Goal: Task Accomplishment & Management: Manage account settings

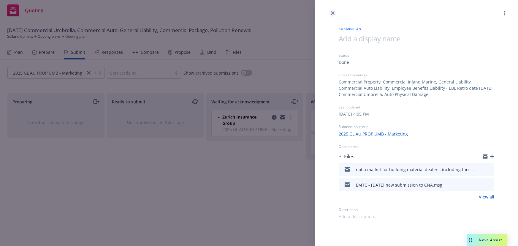
click at [332, 15] on icon "close" at bounding box center [333, 13] width 4 height 4
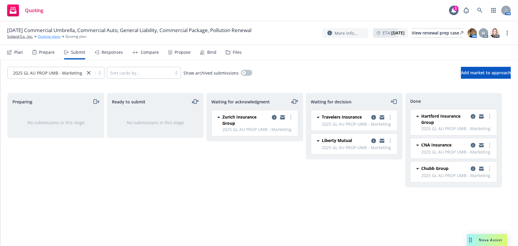
click at [47, 36] on link "Quoting plans" at bounding box center [49, 36] width 23 height 5
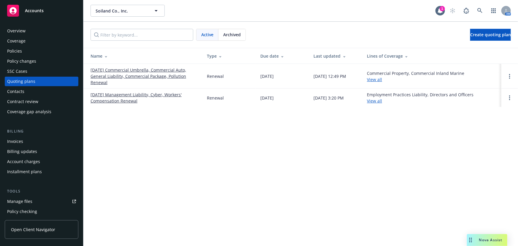
click at [148, 76] on link "[DATE] Commercial Umbrella, Commercial Auto, General Liability, Commercial Pack…" at bounding box center [144, 76] width 107 height 19
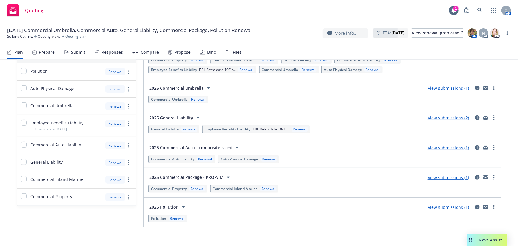
scroll to position [72, 0]
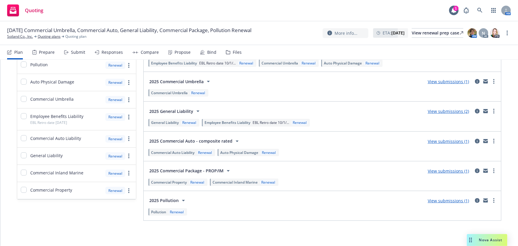
click at [428, 172] on link "View submissions (1)" at bounding box center [448, 171] width 41 height 6
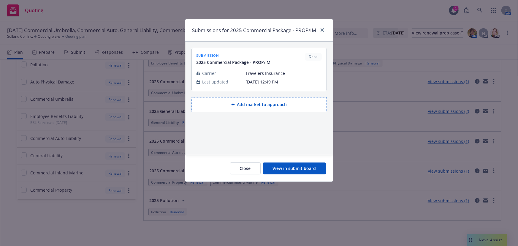
click at [282, 174] on button "View in submit board" at bounding box center [294, 168] width 63 height 12
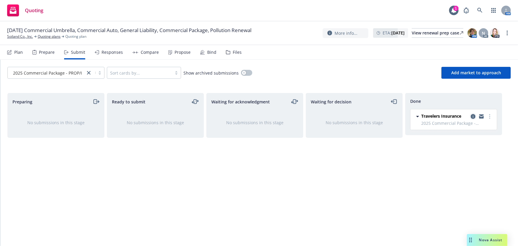
click at [472, 115] on icon "copy logging email" at bounding box center [473, 116] width 5 height 5
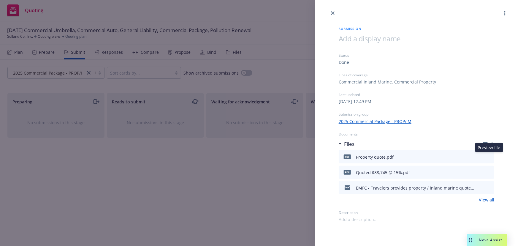
click at [489, 156] on icon "preview file" at bounding box center [488, 156] width 5 height 4
click at [490, 172] on icon "preview file" at bounding box center [488, 172] width 5 height 4
click at [331, 12] on icon "close" at bounding box center [333, 13] width 4 height 4
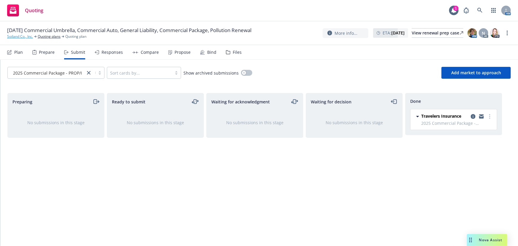
click at [17, 38] on link "Soiland Co., Inc." at bounding box center [20, 36] width 26 height 5
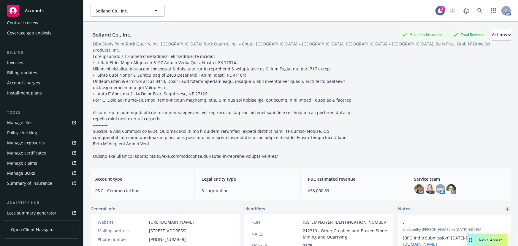
scroll to position [81, 0]
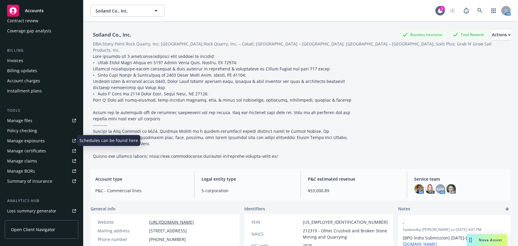
click at [21, 140] on div "Manage exposures" at bounding box center [26, 140] width 38 height 9
click at [31, 139] on div "Manage exposures" at bounding box center [26, 140] width 38 height 9
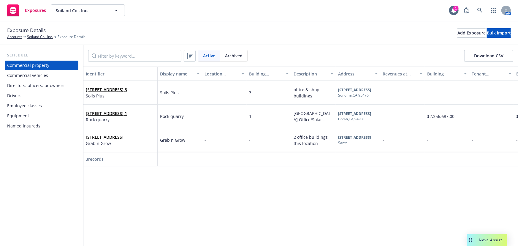
click at [24, 76] on div "Commercial vehicles" at bounding box center [27, 75] width 41 height 9
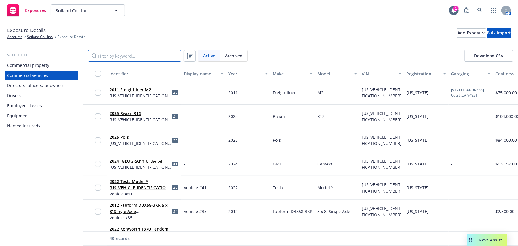
click at [133, 55] on input "Filter by keyword..." at bounding box center [134, 56] width 93 height 12
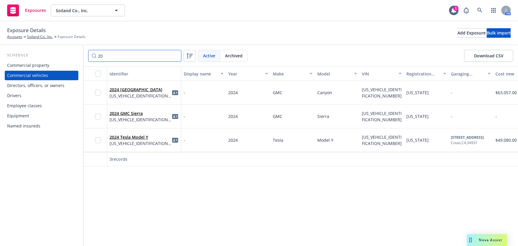
type input "2"
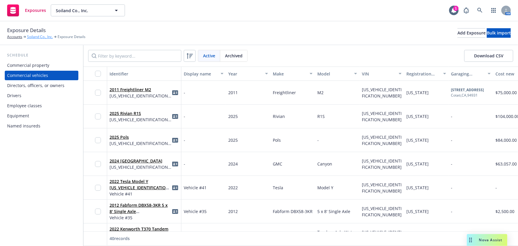
click at [35, 38] on link "Soiland Co., Inc." at bounding box center [40, 36] width 26 height 5
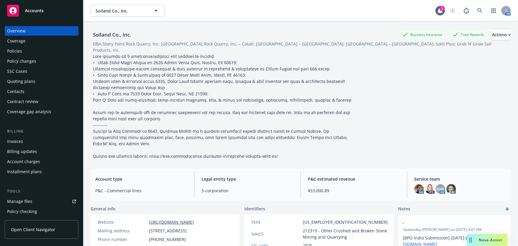
click at [23, 63] on div "Policy changes" at bounding box center [21, 60] width 29 height 9
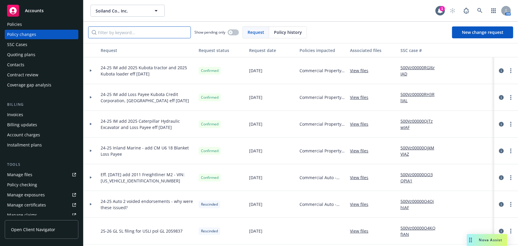
click at [126, 32] on input "Filter by keyword..." at bounding box center [139, 32] width 103 height 12
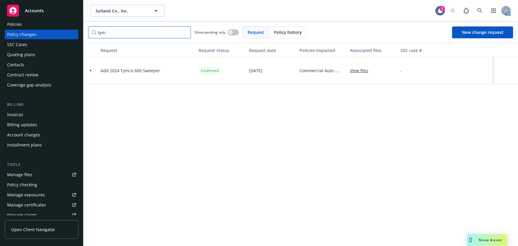
type input "tym"
click at [89, 69] on div at bounding box center [91, 70] width 10 height 2
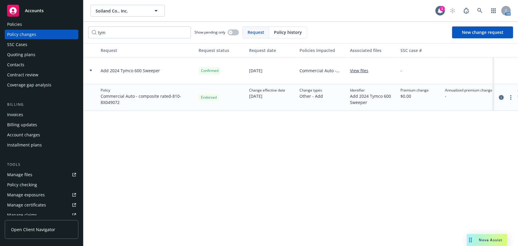
click at [501, 99] on icon "circleInformation" at bounding box center [501, 97] width 5 height 5
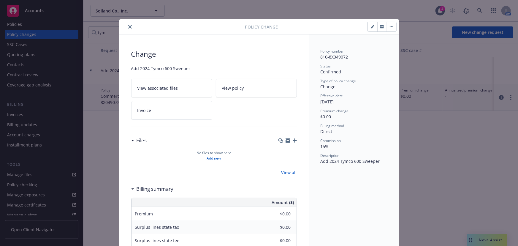
scroll to position [18, 0]
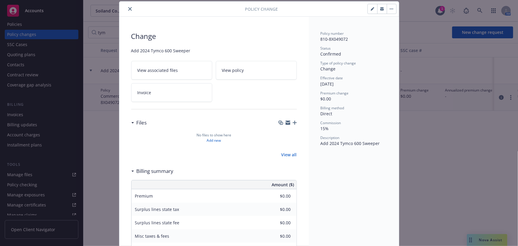
click at [128, 9] on icon "close" at bounding box center [130, 9] width 4 height 4
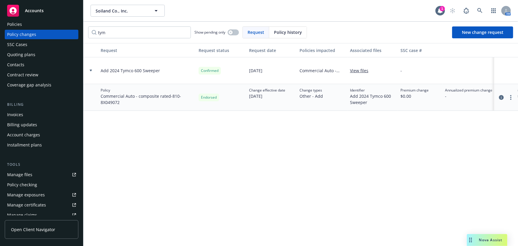
click at [359, 69] on link "View files" at bounding box center [361, 70] width 23 height 6
click at [90, 71] on icon at bounding box center [91, 70] width 2 height 2
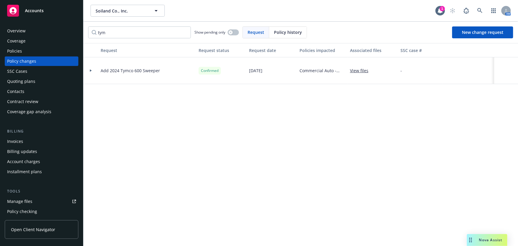
click at [16, 52] on div "Policies" at bounding box center [14, 50] width 15 height 9
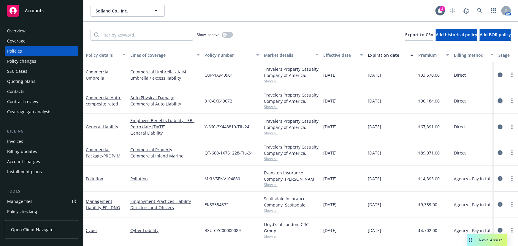
click at [498, 100] on icon "circleInformation" at bounding box center [500, 100] width 5 height 5
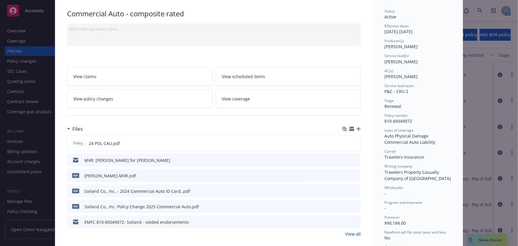
scroll to position [108, 0]
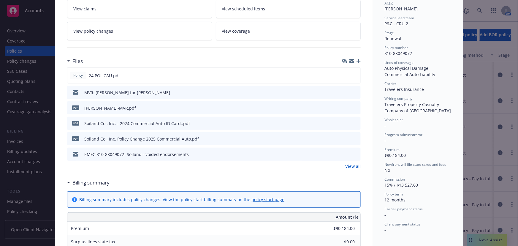
click at [348, 166] on link "View all" at bounding box center [352, 166] width 15 height 6
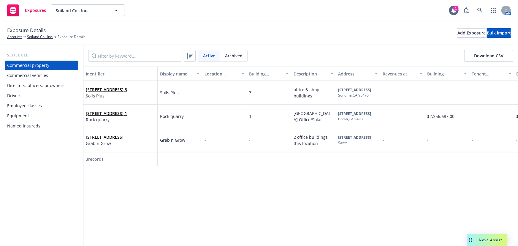
click at [34, 76] on div "Commercial vehicles" at bounding box center [27, 75] width 41 height 9
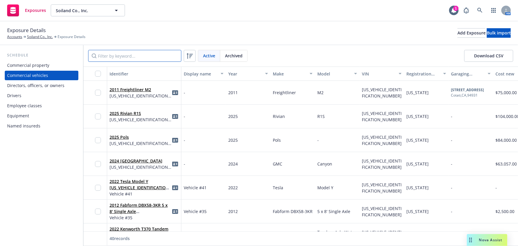
click at [130, 55] on input "Filter by keyword..." at bounding box center [134, 56] width 93 height 12
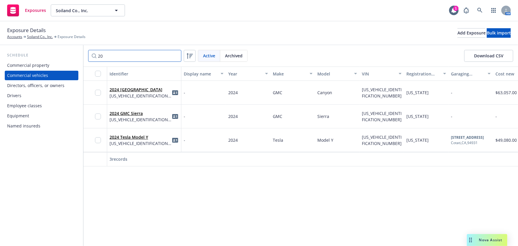
type input "2"
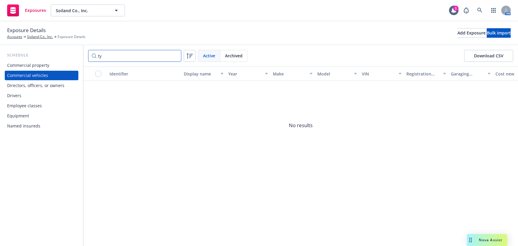
type input "t"
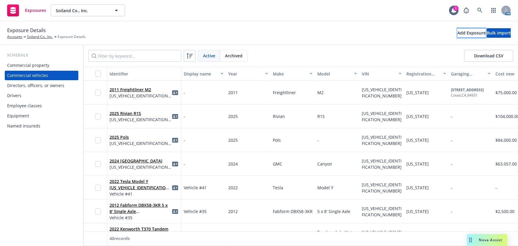
click at [457, 34] on div "Add Exposure" at bounding box center [471, 32] width 28 height 9
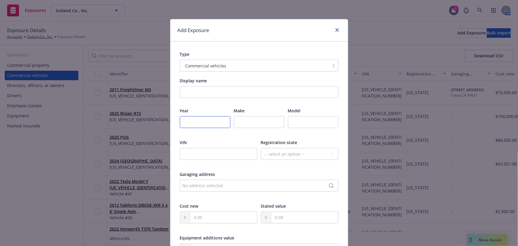
click at [197, 120] on input "number" at bounding box center [205, 122] width 50 height 12
type input "2024"
type input "Tymco"
type input "600 Sweeper"
click at [204, 153] on input "text" at bounding box center [218, 154] width 77 height 12
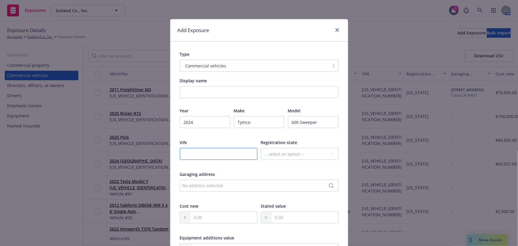
paste input "3ALACXFC1RDUR5761"
type input "3ALACXFC1RDUR5761"
click at [270, 153] on select "-- select an option -- Alaska Alabama Arkansas American Samoa Arizona Californi…" at bounding box center [299, 154] width 77 height 12
select select "CA"
click at [261, 148] on select "-- select an option -- Alaska Alabama Arkansas American Samoa Arizona Californi…" at bounding box center [299, 154] width 77 height 12
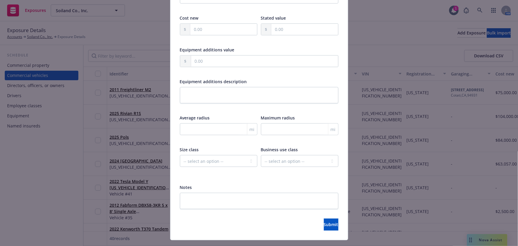
scroll to position [201, 0]
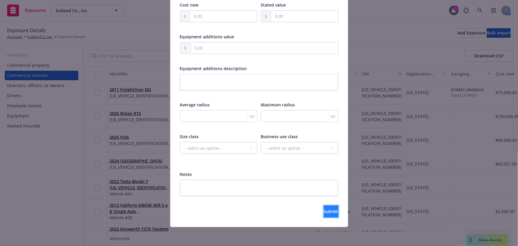
click at [324, 209] on span "Submit" at bounding box center [331, 211] width 15 height 6
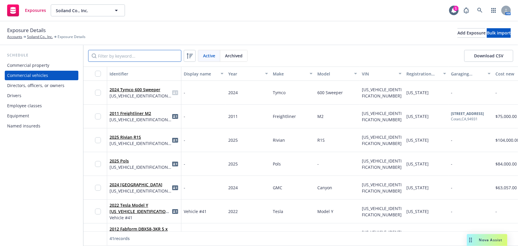
click at [104, 55] on input "Filter by keyword..." at bounding box center [134, 56] width 93 height 12
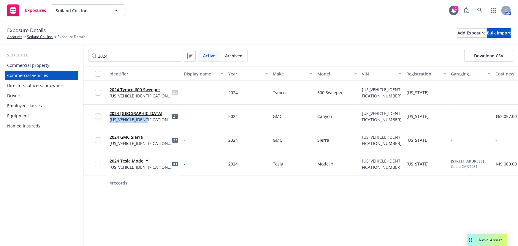
drag, startPoint x: 107, startPoint y: 120, endPoint x: 155, endPoint y: 120, distance: 47.2
click at [155, 120] on div "2024 GMC Canyon 1GTP6EEK9R1161717" at bounding box center [144, 116] width 74 height 24
click at [155, 120] on div "2024 GMC Canyon 1GTP6EEK9R1161717" at bounding box center [143, 116] width 69 height 16
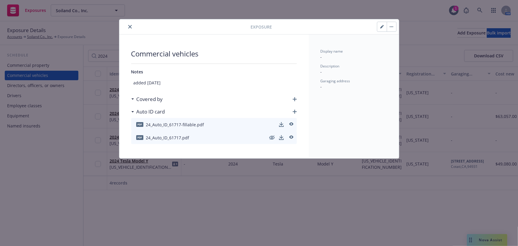
click at [131, 27] on button "close" at bounding box center [129, 26] width 7 height 7
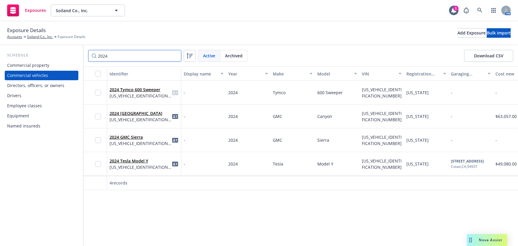
drag, startPoint x: 113, startPoint y: 58, endPoint x: 122, endPoint y: 57, distance: 8.6
click at [113, 58] on input "2024" at bounding box center [134, 56] width 93 height 12
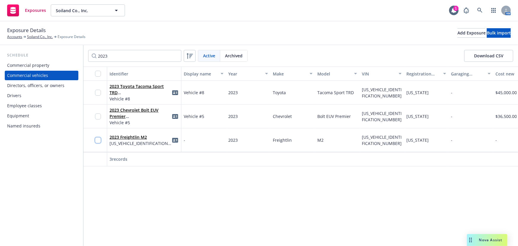
click at [98, 141] on input "checkbox" at bounding box center [98, 140] width 6 height 6
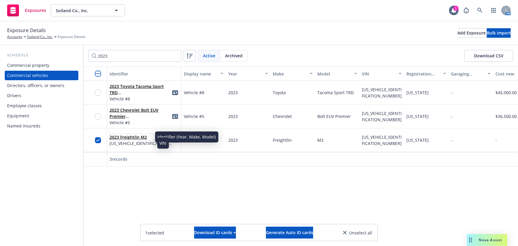
click at [138, 134] on link "2023 Freightlin M2" at bounding box center [127, 137] width 37 height 6
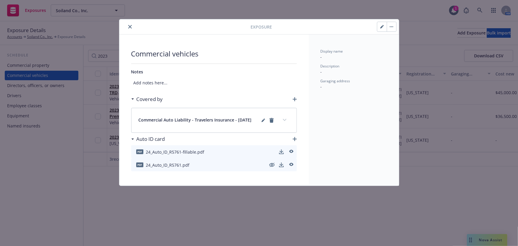
click at [392, 26] on button "button" at bounding box center [391, 26] width 9 height 9
click at [408, 42] on link "Archive" at bounding box center [404, 43] width 34 height 12
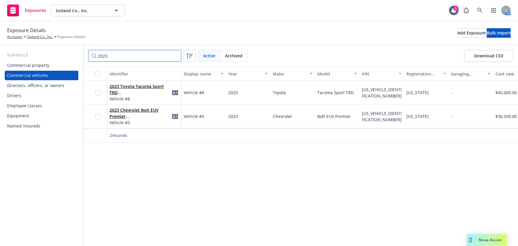
click at [113, 57] on input "2023" at bounding box center [134, 56] width 93 height 12
click at [109, 56] on input "2022" at bounding box center [134, 56] width 93 height 12
click at [125, 57] on input "2021" at bounding box center [134, 56] width 93 height 12
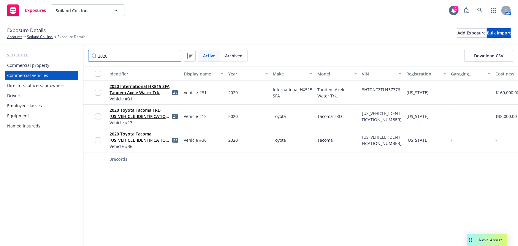
click at [120, 56] on input "2020" at bounding box center [134, 56] width 93 height 12
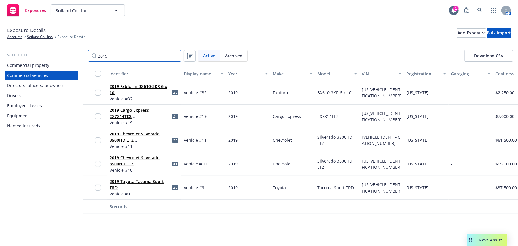
drag, startPoint x: 112, startPoint y: 56, endPoint x: 80, endPoint y: 52, distance: 31.8
click at [80, 52] on div "Schedule Commercial property Commercial vehicles Directors, officers, or owners…" at bounding box center [259, 145] width 518 height 201
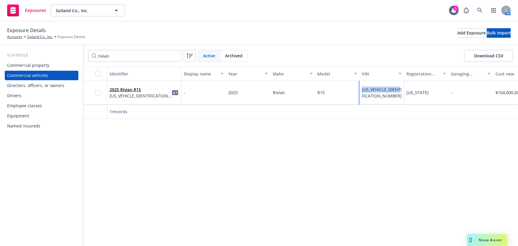
drag, startPoint x: 362, startPoint y: 89, endPoint x: 380, endPoint y: 99, distance: 20.6
click at [380, 99] on div "7PDSGBBA1SN073012" at bounding box center [381, 93] width 45 height 24
copy span "7PDSGBBA1SN073012"
drag, startPoint x: 90, startPoint y: 48, endPoint x: 83, endPoint y: 47, distance: 7.5
click at [83, 47] on div "Schedule Commercial property Commercial vehicles Directors, officers, or owners…" at bounding box center [259, 145] width 518 height 201
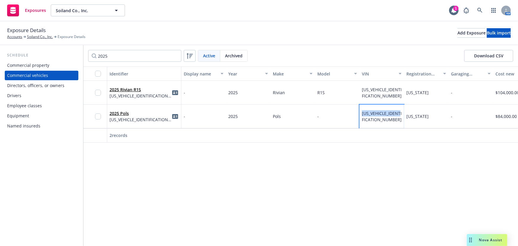
drag, startPoint x: 360, startPoint y: 113, endPoint x: 393, endPoint y: 119, distance: 32.9
click at [393, 119] on div "7SYEA3YB1SG025745" at bounding box center [381, 116] width 45 height 24
copy span "7SYEA3YB1SG025745"
drag, startPoint x: 114, startPoint y: 54, endPoint x: 117, endPoint y: 54, distance: 3.0
click at [114, 54] on input "2025" at bounding box center [134, 56] width 93 height 12
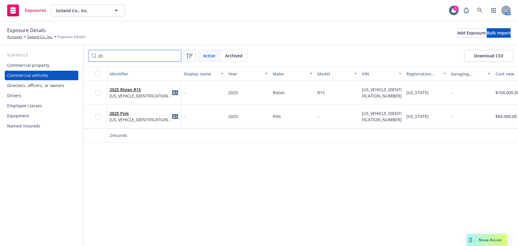
type input "2"
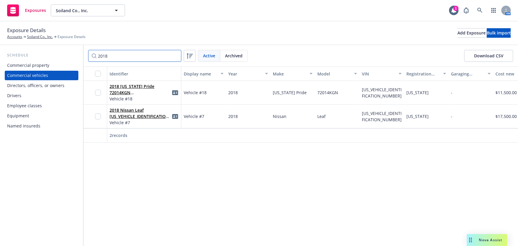
click at [121, 59] on input "2018" at bounding box center [134, 56] width 93 height 12
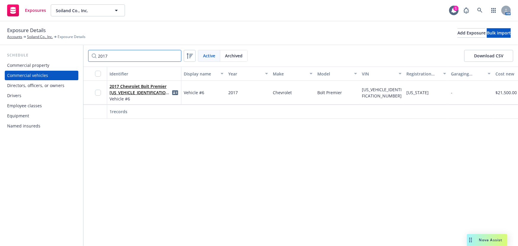
click at [122, 53] on input "2017" at bounding box center [134, 56] width 93 height 12
click at [112, 57] on input "2016" at bounding box center [134, 56] width 93 height 12
type input "2"
type input "isuzu"
drag, startPoint x: 114, startPoint y: 55, endPoint x: 47, endPoint y: 50, distance: 67.0
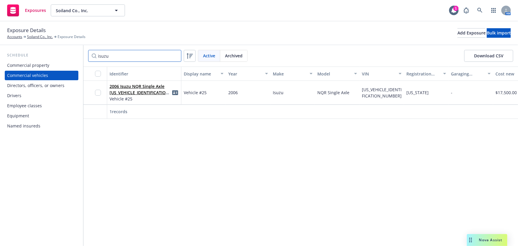
click at [47, 50] on div "Schedule Commercial property Commercial vehicles Directors, officers, or owners…" at bounding box center [259, 145] width 518 height 201
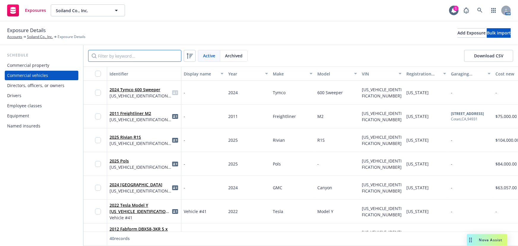
click at [109, 53] on input "Filter by keyword..." at bounding box center [134, 56] width 93 height 12
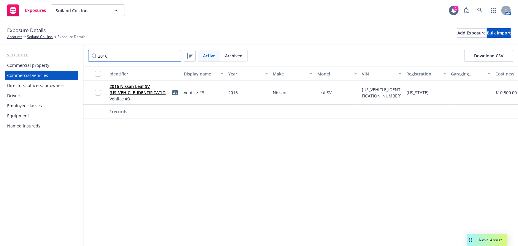
click at [107, 53] on input "2016" at bounding box center [134, 56] width 93 height 12
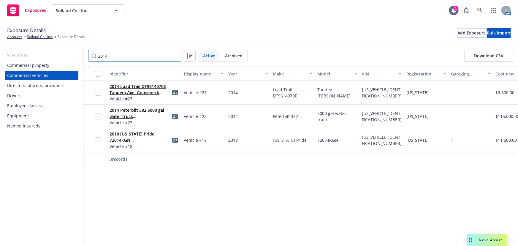
click at [122, 54] on input "2014" at bounding box center [134, 56] width 93 height 12
type input "2"
click at [129, 132] on link "2018 Texas Pride 72014KGN 7HCG2HGE9JB003641" at bounding box center [139, 143] width 61 height 24
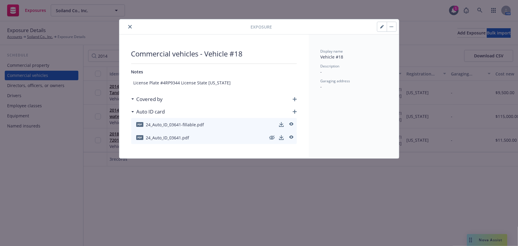
click at [129, 28] on button "close" at bounding box center [129, 26] width 7 height 7
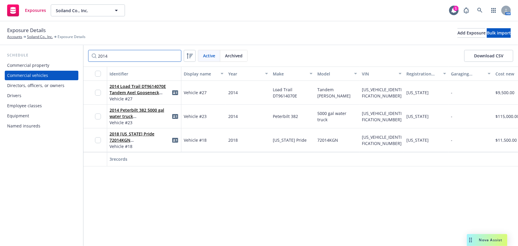
click at [123, 56] on input "2014" at bounding box center [134, 56] width 93 height 12
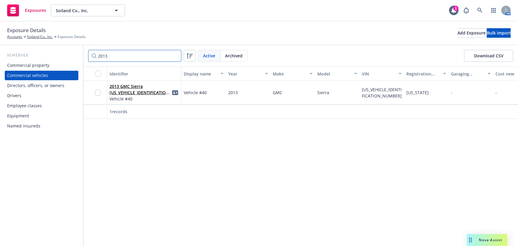
click at [113, 53] on input "2013" at bounding box center [134, 56] width 93 height 12
click at [112, 55] on input "2012" at bounding box center [134, 56] width 93 height 12
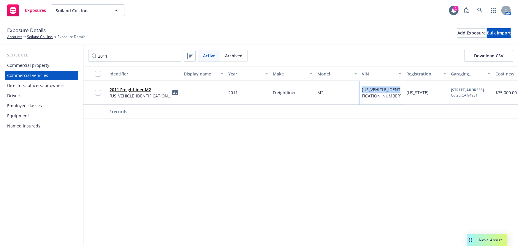
drag, startPoint x: 368, startPoint y: 92, endPoint x: 386, endPoint y: 94, distance: 18.5
click at [386, 94] on div "1FVACXBS7BDAU7600" at bounding box center [382, 92] width 40 height 12
copy span "1FVACXBS7BDAU7600"
drag, startPoint x: 117, startPoint y: 55, endPoint x: 121, endPoint y: 49, distance: 7.2
click at [117, 55] on input "2011" at bounding box center [134, 56] width 93 height 12
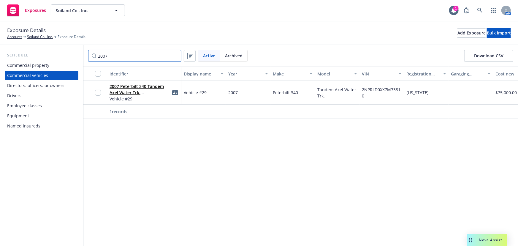
click at [113, 55] on input "2007" at bounding box center [134, 56] width 93 height 12
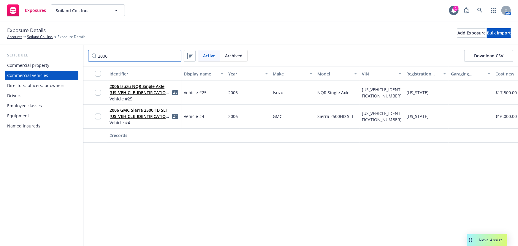
click at [136, 52] on input "2006" at bounding box center [134, 56] width 93 height 12
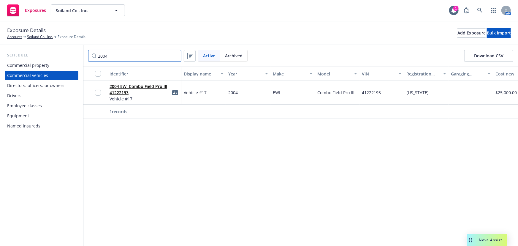
click at [126, 58] on input "2004" at bounding box center [134, 56] width 93 height 12
click at [115, 57] on input "2001" at bounding box center [134, 56] width 93 height 12
drag, startPoint x: 131, startPoint y: 56, endPoint x: 71, endPoint y: 52, distance: 60.7
click at [71, 52] on div "Schedule Commercial property Commercial vehicles Directors, officers, or owners…" at bounding box center [259, 145] width 518 height 201
click at [71, 52] on div "Schedule" at bounding box center [42, 55] width 74 height 6
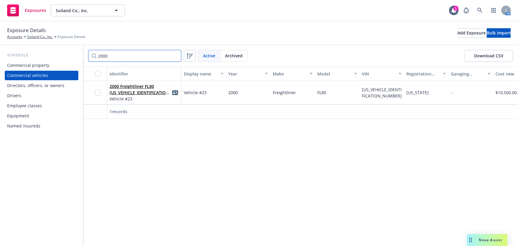
click at [124, 57] on input "2000" at bounding box center [134, 56] width 93 height 12
type input "2"
drag, startPoint x: 362, startPoint y: 88, endPoint x: 390, endPoint y: 97, distance: 29.0
click at [386, 96] on div "1FDWF37F8XED18509" at bounding box center [382, 92] width 40 height 12
copy span "1FDWF37F8XED18509"
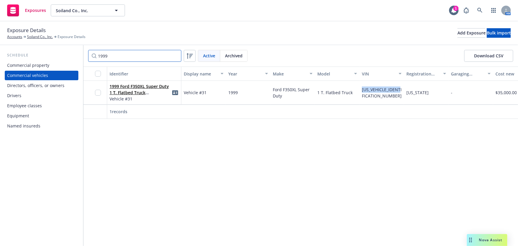
click at [115, 55] on input "1999" at bounding box center [134, 56] width 93 height 12
click at [118, 57] on input "1997" at bounding box center [134, 56] width 93 height 12
click at [113, 55] on input "1996" at bounding box center [134, 56] width 93 height 12
click at [112, 57] on input "1992" at bounding box center [134, 56] width 93 height 12
click at [123, 55] on input "1991" at bounding box center [134, 56] width 93 height 12
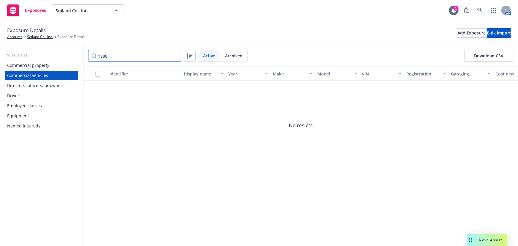
drag, startPoint x: 118, startPoint y: 57, endPoint x: 45, endPoint y: 47, distance: 74.3
click at [45, 47] on div "Schedule Commercial property Commercial vehicles Directors, officers, or owners…" at bounding box center [259, 145] width 518 height 201
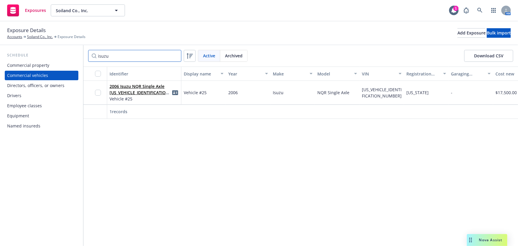
type input "isuzu"
drag, startPoint x: 113, startPoint y: 57, endPoint x: 73, endPoint y: 53, distance: 40.9
click at [73, 53] on div "Schedule Commercial property Commercial vehicles Directors, officers, or owners…" at bounding box center [259, 145] width 518 height 201
click at [73, 53] on div "Schedule" at bounding box center [42, 55] width 74 height 6
click at [116, 58] on input "isuzu" at bounding box center [134, 56] width 93 height 12
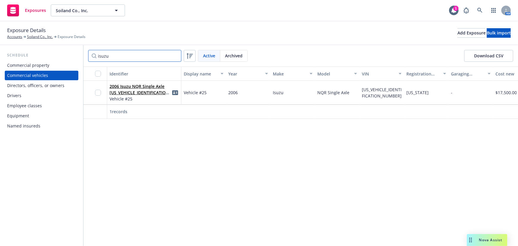
click at [174, 57] on input "isuzu" at bounding box center [134, 56] width 93 height 12
click at [127, 57] on input "Filter by keyword..." at bounding box center [134, 56] width 93 height 12
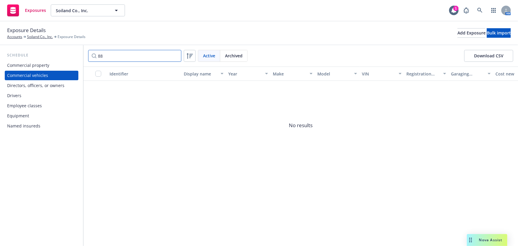
type input "8"
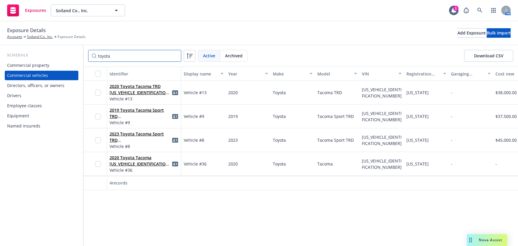
click at [124, 57] on input "toyota" at bounding box center [134, 56] width 93 height 12
type input "t"
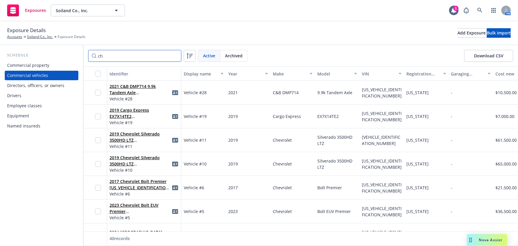
type input "c"
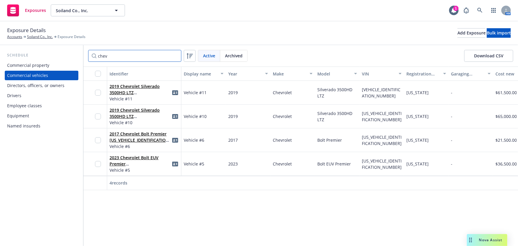
click at [125, 55] on input "chev" at bounding box center [134, 56] width 93 height 12
type input "c"
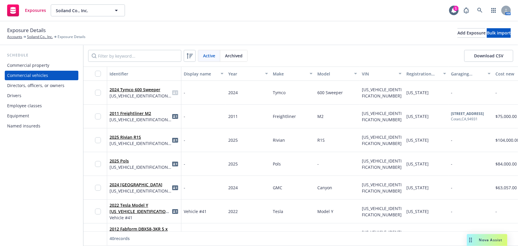
click at [17, 96] on div "Drivers" at bounding box center [14, 95] width 14 height 9
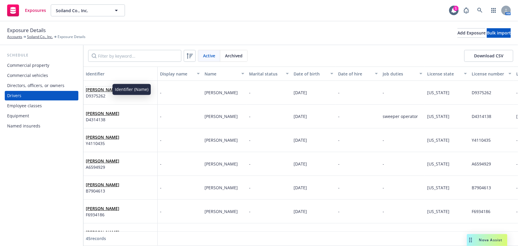
click at [101, 89] on link "John Cotton" at bounding box center [103, 90] width 34 height 6
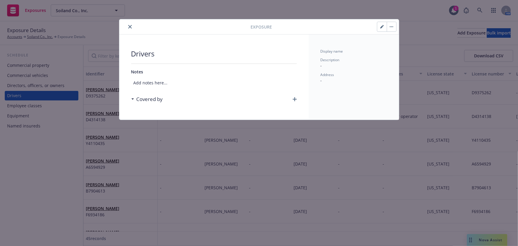
click at [391, 26] on icon "button" at bounding box center [392, 26] width 4 height 1
click at [400, 43] on link "Archive" at bounding box center [404, 43] width 34 height 12
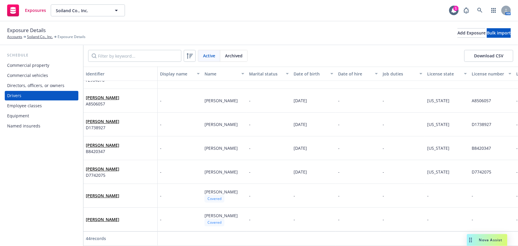
scroll to position [898, 0]
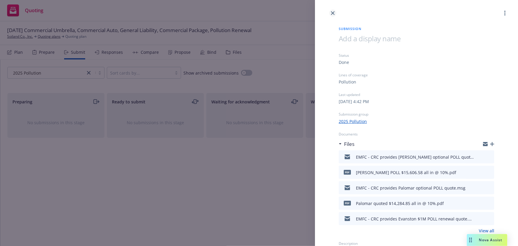
click at [332, 15] on link "close" at bounding box center [332, 12] width 7 height 7
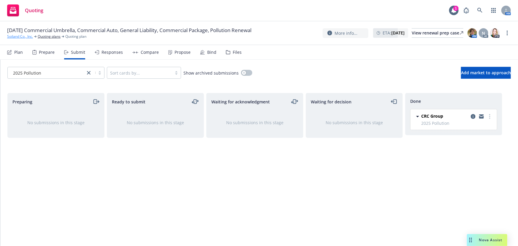
click at [18, 36] on link "Soiland Co., Inc." at bounding box center [20, 36] width 26 height 5
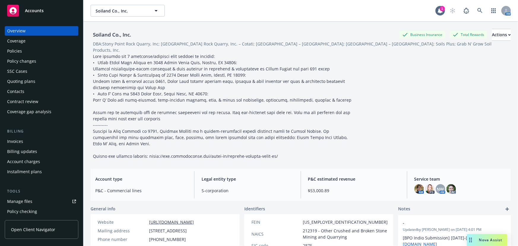
click at [25, 80] on div "Quoting plans" at bounding box center [21, 81] width 28 height 9
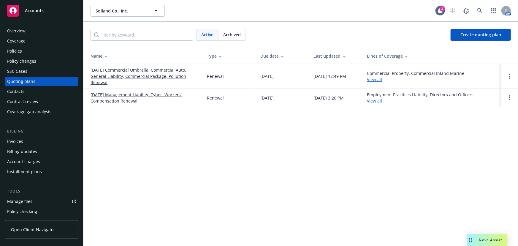
click at [119, 76] on link "[DATE] Commercial Umbrella, Commercial Auto, General Liability, Commercial Pack…" at bounding box center [144, 76] width 107 height 19
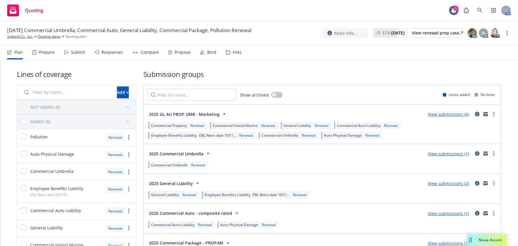
click at [452, 115] on link "View submissions (6)" at bounding box center [448, 114] width 41 height 6
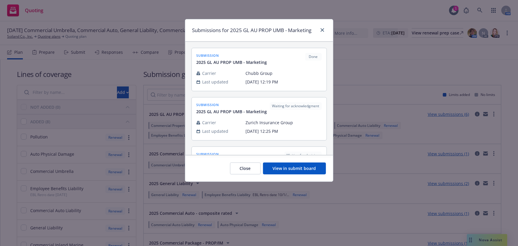
click at [306, 171] on button "View in submit board" at bounding box center [294, 168] width 63 height 12
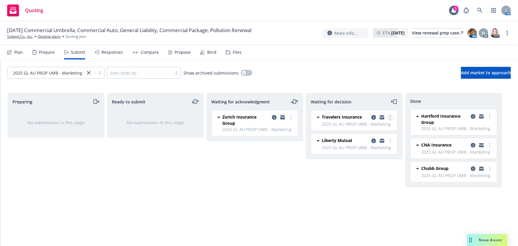
click at [389, 119] on link "more" at bounding box center [390, 117] width 7 height 7
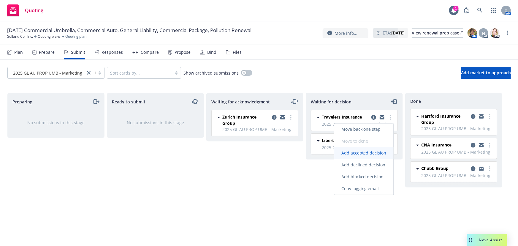
click at [379, 154] on span "Add accepted decision" at bounding box center [363, 153] width 59 height 6
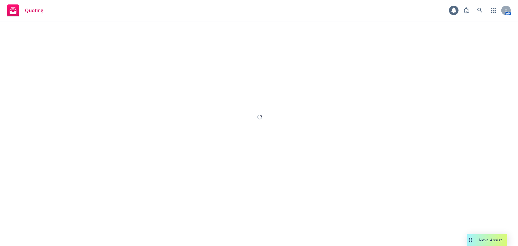
select select "12"
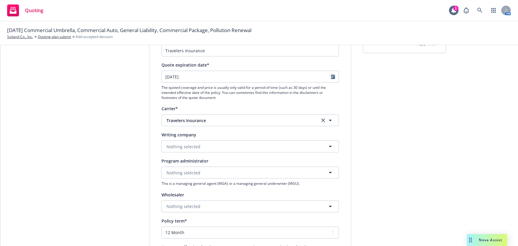
scroll to position [54, 0]
click at [179, 145] on span "Nothing selected" at bounding box center [183, 146] width 34 height 6
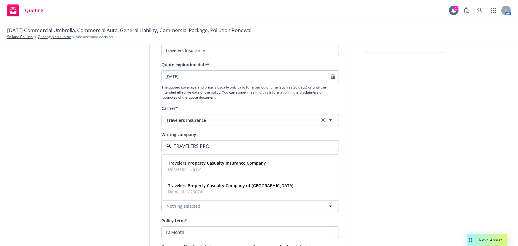
type input "TRAVELERS PROP"
click at [218, 187] on strong "Travelers Property Casualty Company of [GEOGRAPHIC_DATA]" at bounding box center [231, 186] width 126 height 6
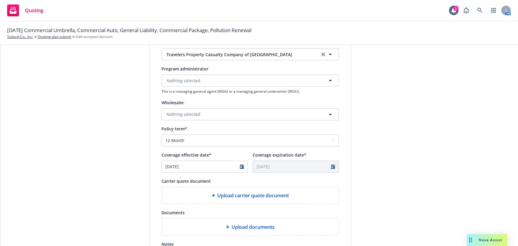
scroll to position [162, 0]
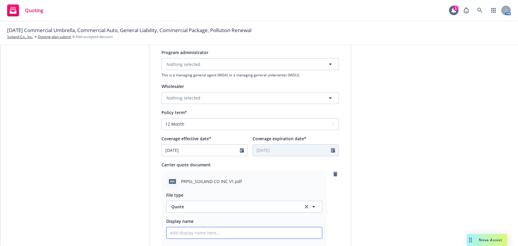
click at [191, 231] on input "Display name" at bounding box center [243, 232] width 155 height 11
type textarea "x"
type input "T"
type textarea "x"
type input "Tr"
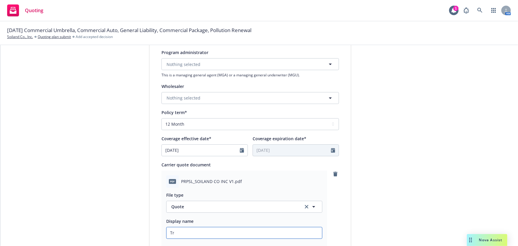
type textarea "x"
type input "Tra"
type textarea "x"
type input "Trav"
type textarea "x"
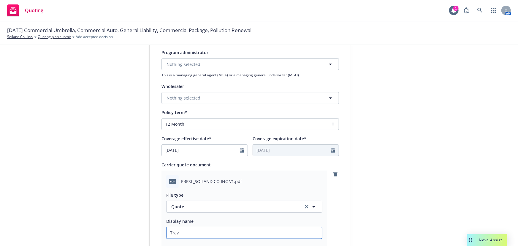
type input "Trave"
type textarea "x"
type input "Travel"
type textarea "x"
type input "Travele"
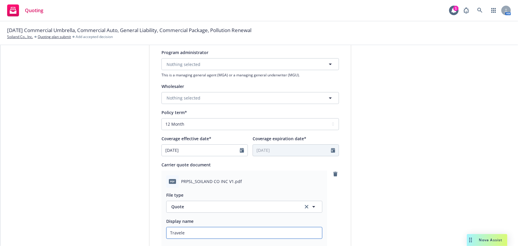
type textarea "x"
type input "Traveler"
type textarea "x"
type input "Travelers"
type textarea "x"
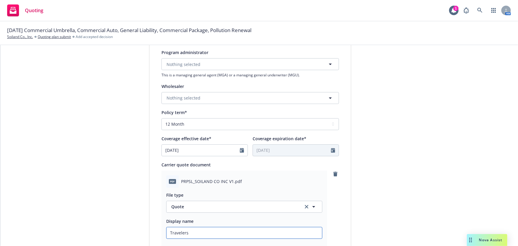
type input "Travelers"
type textarea "x"
type input "Travelers q"
type textarea "x"
type input "Travelers qo"
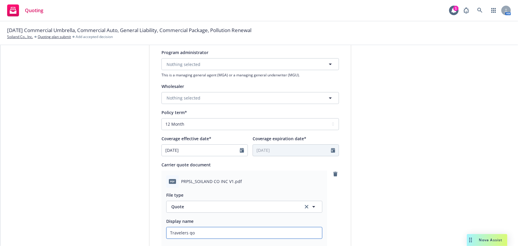
type textarea "x"
type input "Travelers q"
type textarea "x"
type input "Travelers qu"
type textarea "x"
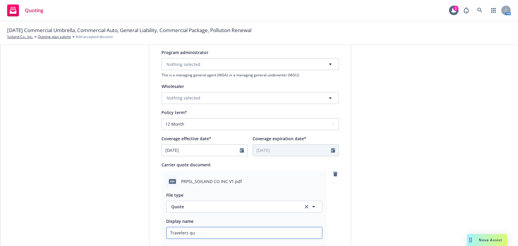
type input "Travelers quo"
type textarea "x"
type input "Travelers quot"
type textarea "x"
type input "Travelers quote"
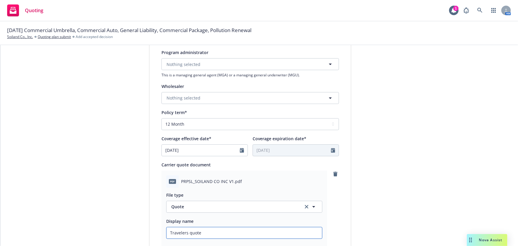
type textarea "x"
type input "Travelers quoted"
type textarea "x"
type input "Travelers quoted"
type textarea "x"
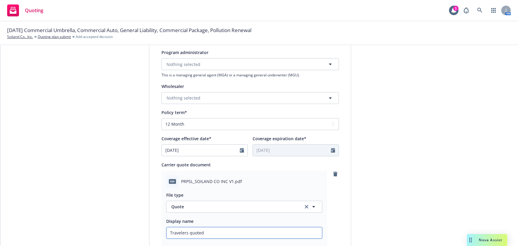
type input "Travelers quoted G"
type textarea "x"
type input "Travelers quoted GL"
type textarea "x"
type input "Travelers quoted GL,"
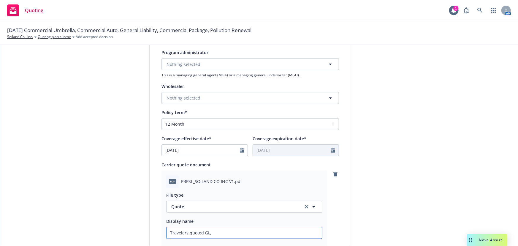
type textarea "x"
type input "Travelers quoted GL,"
type textarea "x"
type input "Travelers quoted GL, A"
type textarea "x"
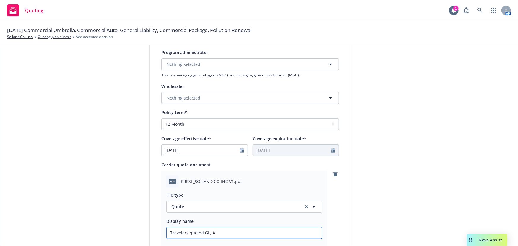
type input "Travelers quoted GL, Au"
type textarea "x"
type input "Travelers quoted GL, Aut"
type textarea "x"
type input "Travelers quoted GL, Auto"
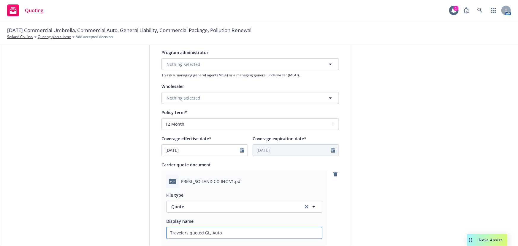
type textarea "x"
type input "Travelers quoted GL, Auto"
type textarea "x"
type input "Travelers quoted GL, Auto &"
type textarea "x"
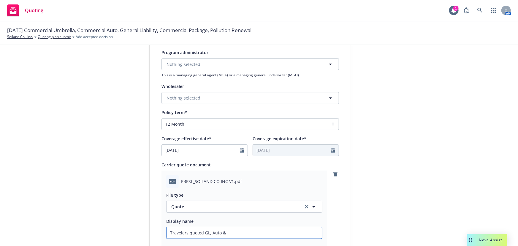
type input "Travelers quoted GL, Auto &"
type textarea "x"
type input "Travelers quoted GL, Auto & X"
type textarea "x"
type input "Travelers quoted GL, Auto & XS"
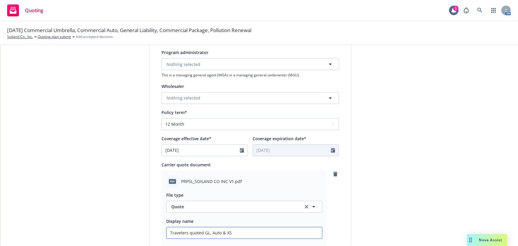
type textarea "x"
type input "Travelers quoted GL, Auto & XS"
type textarea "x"
type input "Travelers quoted GL, Auto & XS $"
click at [236, 231] on input "Travelers quoted GL, Auto & XS $" at bounding box center [243, 232] width 155 height 11
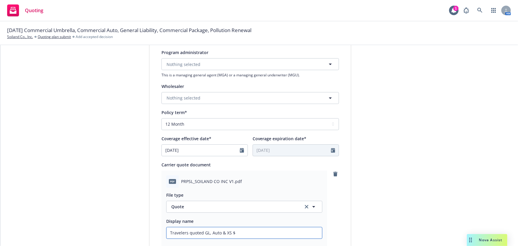
type textarea "x"
type input "Travelers quoted GL, Auto & XS $2"
type textarea "x"
type input "Travelers quoted GL, Auto & XS $23"
type textarea "x"
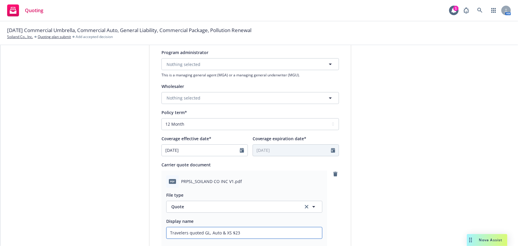
type input "Travelers quoted GL, Auto & XS $239"
type textarea "x"
type input "Travelers quoted GL, Auto & XS $239,"
type textarea "x"
type input "Travelers quoted GL, Auto & XS $239,2"
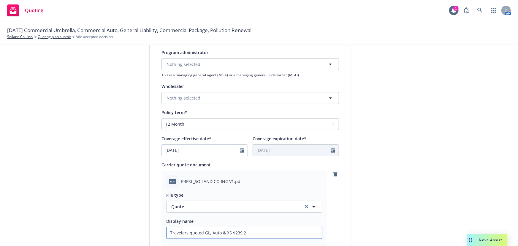
type textarea "x"
type input "Travelers quoted GL, Auto & XS $239,20"
type textarea "x"
type input "Travelers quoted GL, Auto & XS $239,204"
type textarea "x"
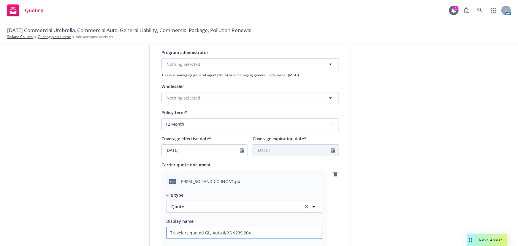
type input "Travelers quoted GL, Auto & XS $239,204"
type textarea "x"
type input "Travelers quoted GL, Auto & XS $239,204 @"
type textarea "x"
type input "Travelers quoted GL, Auto & XS $239,204 @"
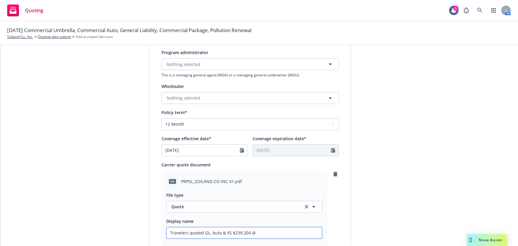
type textarea "x"
type input "Travelers quoted GL, Auto & XS $239,204 @"
type textarea "x"
type input "Travelers quoted GL, Auto & XS $239,204 @"
type textarea "x"
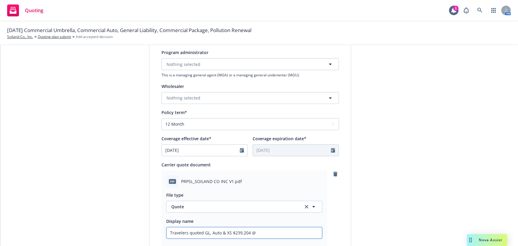
type input "Travelers quoted GL, Auto & XS $239,204 @ 1"
type textarea "x"
type input "Travelers quoted GL, Auto & XS $239,204 @ 15"
type textarea "x"
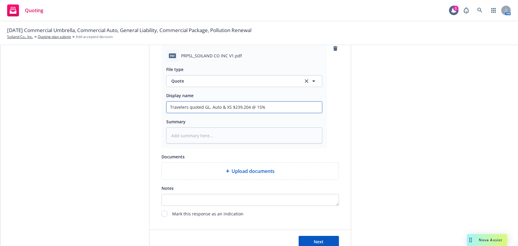
scroll to position [307, 0]
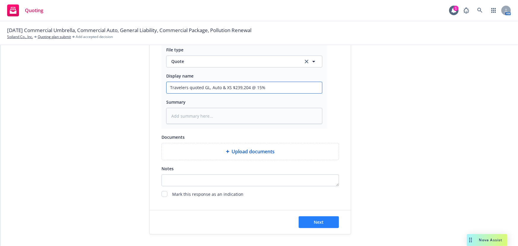
type input "Travelers quoted GL, Auto & XS $239,204 @ 15%"
click at [314, 224] on span "Next" at bounding box center [319, 222] width 10 height 6
type textarea "x"
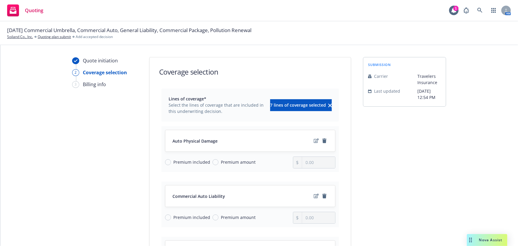
click at [182, 162] on span "Premium included" at bounding box center [191, 162] width 37 height 6
click at [171, 162] on input "Premium included" at bounding box center [168, 162] width 6 height 6
radio input "true"
drag, startPoint x: 245, startPoint y: 217, endPoint x: 270, endPoint y: 221, distance: 25.2
click at [264, 220] on div "Premium included Premium amount" at bounding box center [229, 218] width 128 height 12
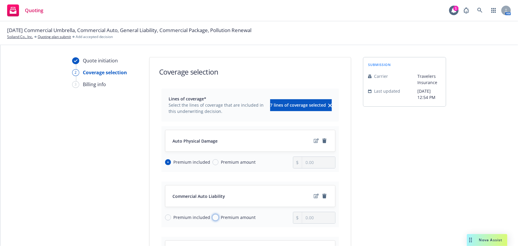
click at [212, 218] on input "Premium amount" at bounding box center [215, 217] width 6 height 6
radio input "true"
click at [318, 217] on input "0.00" at bounding box center [318, 217] width 33 height 11
drag, startPoint x: 305, startPoint y: 218, endPoint x: 298, endPoint y: 218, distance: 6.8
click at [298, 218] on div "0.00" at bounding box center [314, 218] width 43 height 12
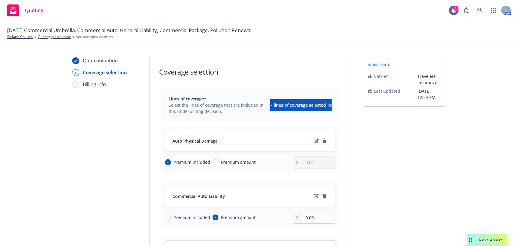
click at [298, 218] on div at bounding box center [297, 217] width 9 height 11
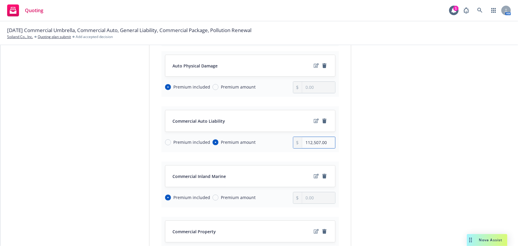
scroll to position [81, 0]
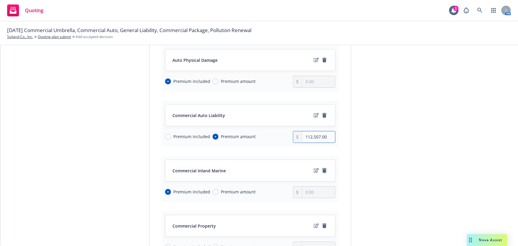
type input "112,507.00"
click at [322, 170] on icon "remove" at bounding box center [324, 170] width 4 height 5
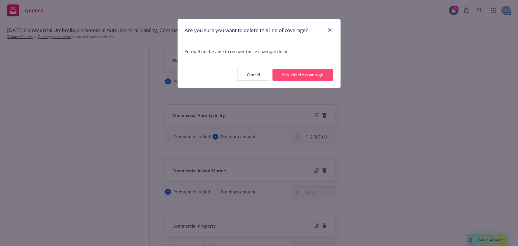
click at [304, 75] on button "Yes, delete coverage" at bounding box center [302, 75] width 61 height 12
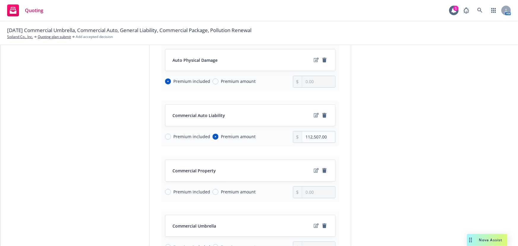
click at [322, 172] on icon "remove" at bounding box center [324, 170] width 4 height 5
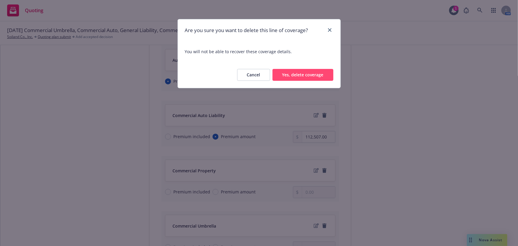
click at [302, 77] on button "Yes, delete coverage" at bounding box center [302, 75] width 61 height 12
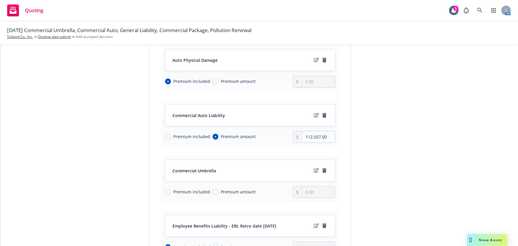
click at [240, 190] on span "Premium amount" at bounding box center [238, 191] width 35 height 6
click at [218, 190] on input "Premium amount" at bounding box center [215, 192] width 6 height 6
radio input "true"
click at [315, 190] on input "0.00" at bounding box center [318, 191] width 33 height 11
type input "0.00"
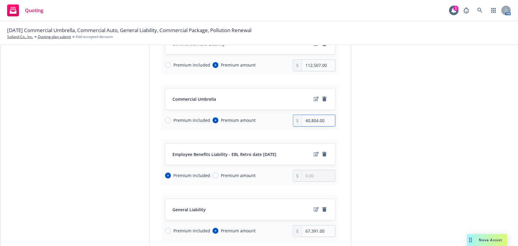
scroll to position [162, 0]
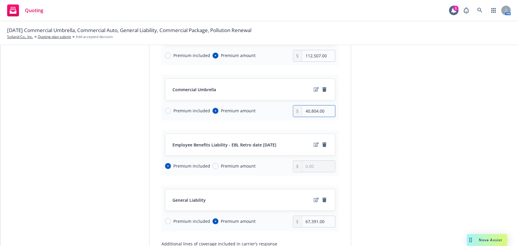
type input "40,804.00"
click at [234, 165] on span "Premium amount" at bounding box center [238, 166] width 35 height 6
click at [218, 165] on input "Premium amount" at bounding box center [215, 166] width 6 height 6
radio input "true"
radio input "false"
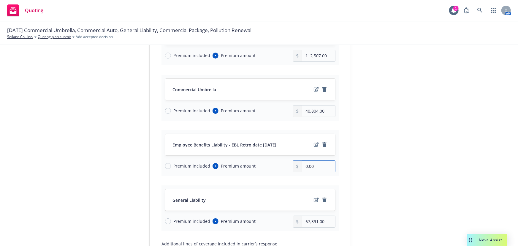
drag, startPoint x: 316, startPoint y: 166, endPoint x: 287, endPoint y: 168, distance: 29.7
click at [287, 168] on div "Premium included Premium amount 0.00" at bounding box center [250, 166] width 170 height 12
type input "300.00"
drag, startPoint x: 326, startPoint y: 221, endPoint x: 288, endPoint y: 219, distance: 37.7
click at [288, 219] on div "Premium included Premium amount 67,391.00" at bounding box center [250, 221] width 170 height 12
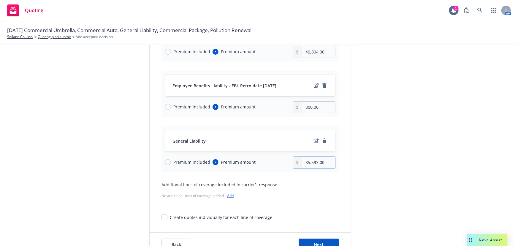
scroll to position [242, 0]
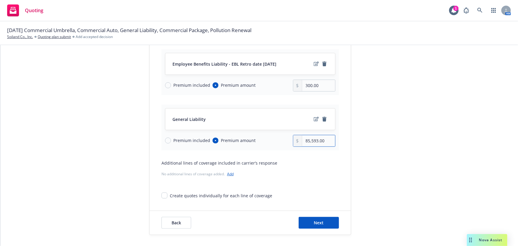
type input "85,593.00"
click at [165, 85] on input "Premium included" at bounding box center [168, 85] width 6 height 6
radio input "true"
radio input "false"
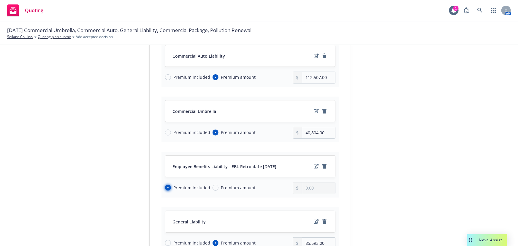
scroll to position [215, 0]
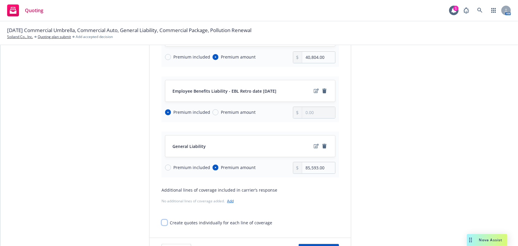
click at [162, 223] on input "Create quotes individually for each line of coverage" at bounding box center [164, 222] width 6 height 6
checkbox input "true"
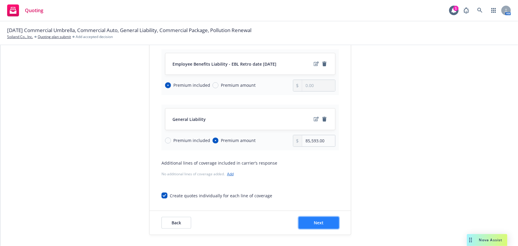
click at [311, 223] on button "Next" at bounding box center [319, 223] width 40 height 12
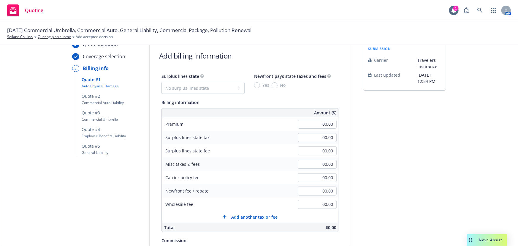
scroll to position [3, 0]
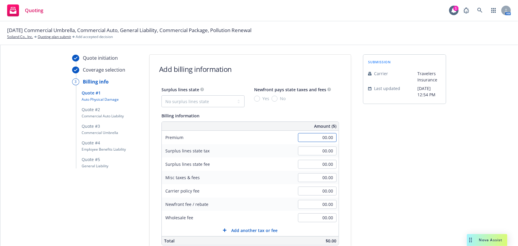
click at [320, 137] on input "00.00" at bounding box center [317, 137] width 39 height 9
type input "112,507.00"
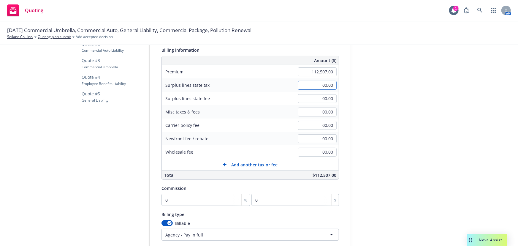
scroll to position [83, 0]
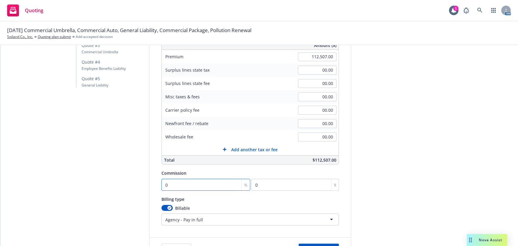
click at [163, 186] on input "0" at bounding box center [205, 185] width 89 height 12
type input "1"
type input "1125.07"
type input "15"
type input "16876.05"
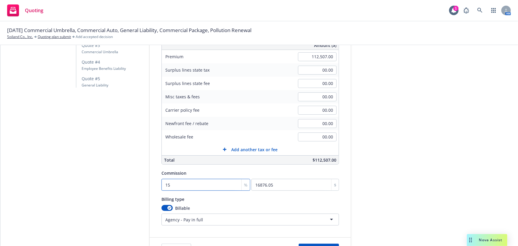
type input "15"
click at [224, 222] on html "Quoting 1 AM [DATE] Commercial Umbrella, Commercial Auto, General Liability, Co…" at bounding box center [259, 123] width 518 height 246
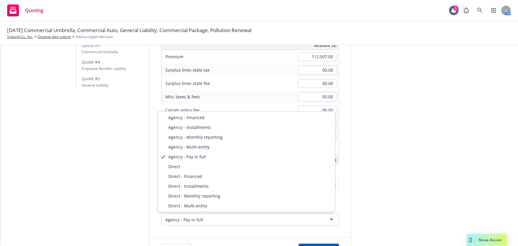
select select "DIRECT_INSTALLMENTS"
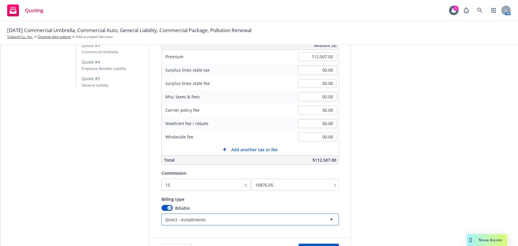
scroll to position [110, 0]
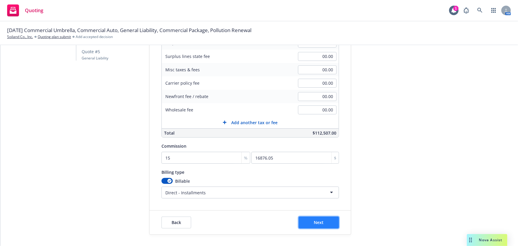
click at [314, 221] on span "Next" at bounding box center [319, 222] width 10 height 6
click at [172, 222] on span "Back" at bounding box center [176, 222] width 9 height 6
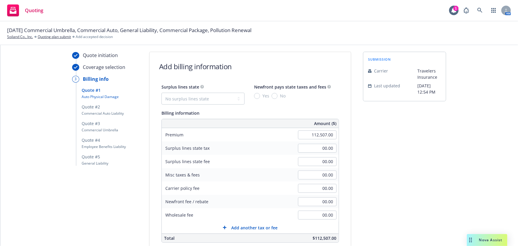
scroll to position [3, 0]
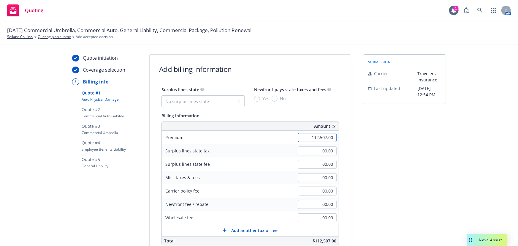
click at [312, 141] on input "112,507.00" at bounding box center [317, 137] width 39 height 9
type input "00.00"
type input "0"
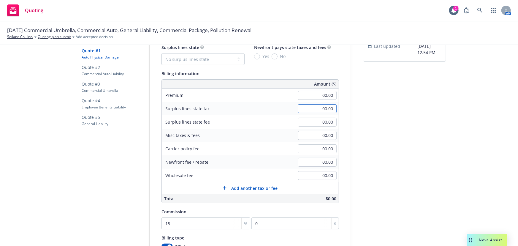
scroll to position [110, 0]
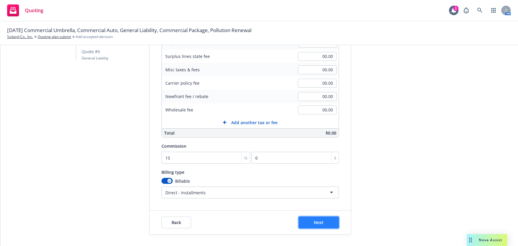
click at [323, 221] on button "Next" at bounding box center [319, 222] width 40 height 12
click at [166, 160] on input "0" at bounding box center [205, 158] width 89 height 12
type input "1"
type input "408.04"
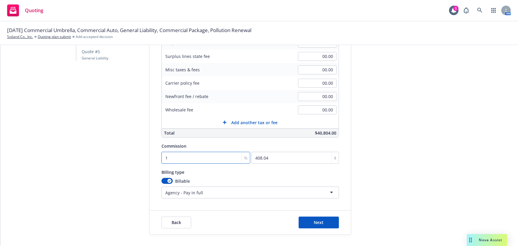
type input "15"
type input "6120.6"
type input "15"
click at [318, 225] on button "Next" at bounding box center [319, 222] width 40 height 12
click at [172, 224] on span "Back" at bounding box center [176, 222] width 9 height 6
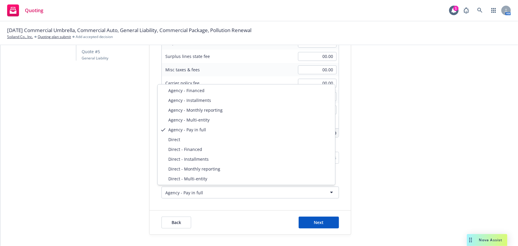
click at [171, 192] on html "Quoting 1 AM [DATE] Commercial Umbrella, Commercial Auto, General Liability, Co…" at bounding box center [259, 123] width 518 height 246
select select "DIRECT_INSTALLMENTS"
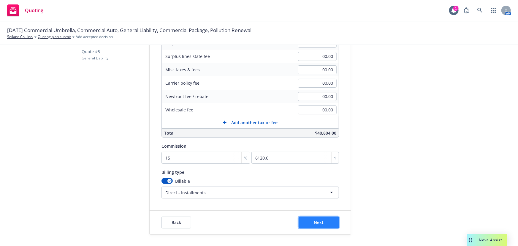
click at [316, 222] on span "Next" at bounding box center [319, 222] width 10 height 6
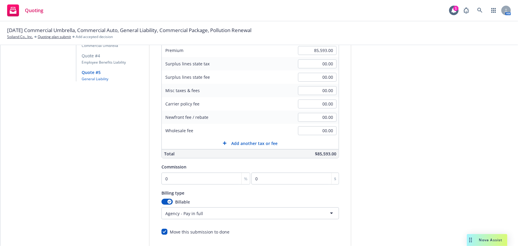
scroll to position [30, 0]
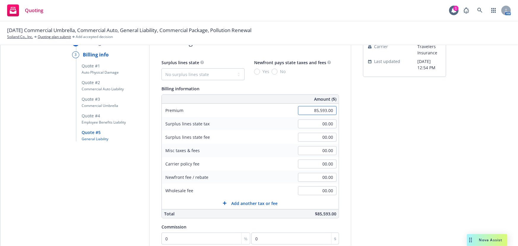
click at [318, 111] on input "85,593.00" at bounding box center [317, 110] width 39 height 9
type input "85,893.00"
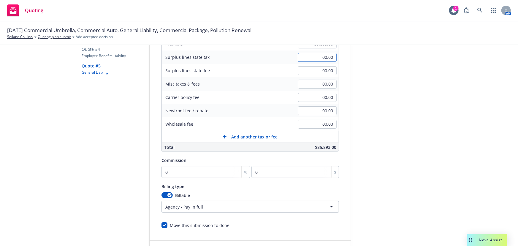
scroll to position [110, 0]
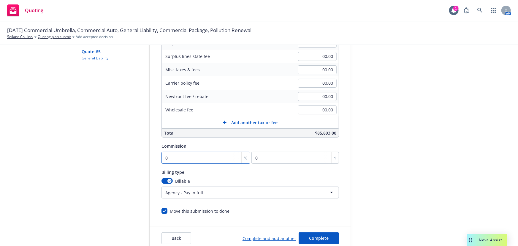
click at [162, 158] on input "0" at bounding box center [205, 158] width 89 height 12
type input "1"
type input "858.93"
type input "15"
type input "12883.95"
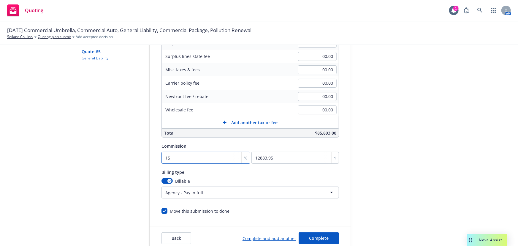
type input "15"
click at [182, 193] on html "Quoting 1 AM [DATE] Commercial Umbrella, Commercial Auto, General Liability, Co…" at bounding box center [259, 123] width 518 height 246
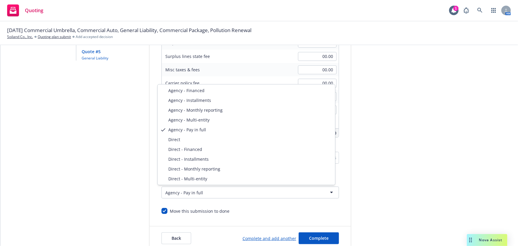
select select "DIRECT_INSTALLMENTS"
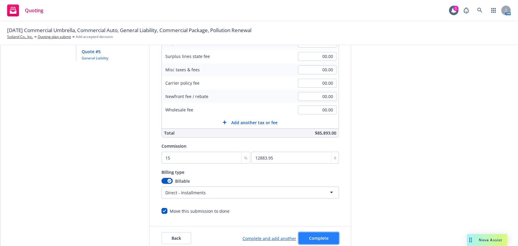
click at [320, 238] on span "Complete" at bounding box center [319, 238] width 20 height 6
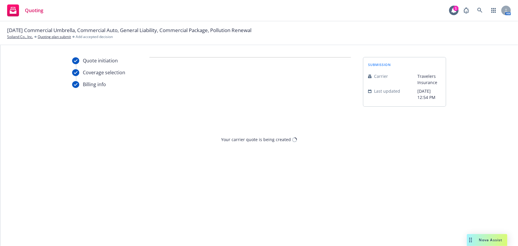
scroll to position [0, 0]
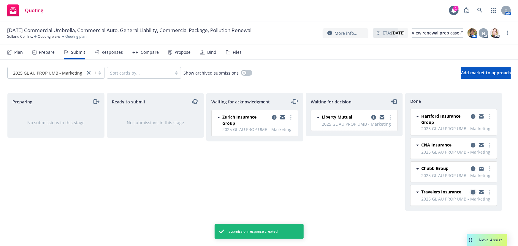
click at [473, 193] on icon "copy logging email" at bounding box center [473, 192] width 5 height 5
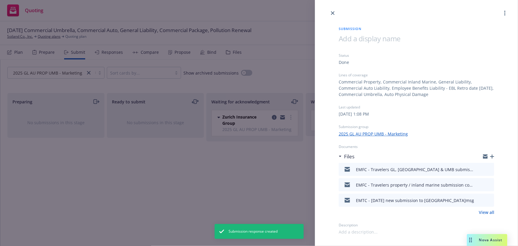
click at [491, 155] on icon "button" at bounding box center [492, 156] width 4 height 4
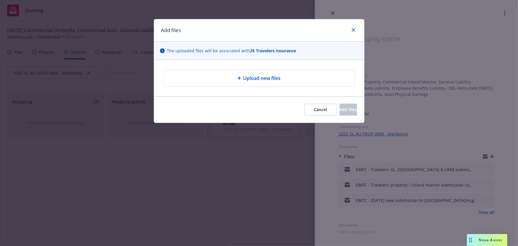
click at [264, 79] on div "Upload new files" at bounding box center [259, 77] width 191 height 17
type textarea "x"
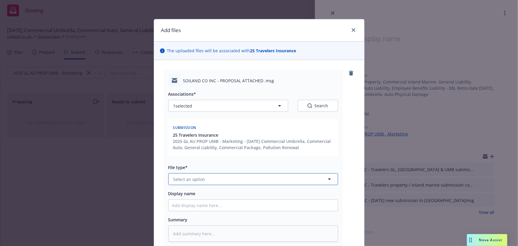
click at [206, 178] on button "Select an option" at bounding box center [253, 179] width 170 height 12
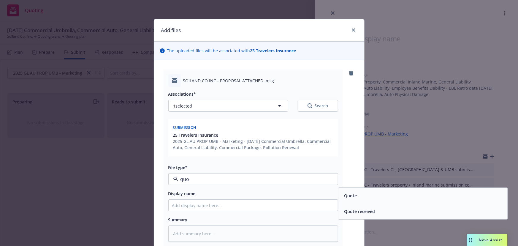
type input "quot"
drag, startPoint x: 358, startPoint y: 212, endPoint x: 351, endPoint y: 212, distance: 7.4
click at [358, 213] on span "Quote received" at bounding box center [359, 211] width 31 height 6
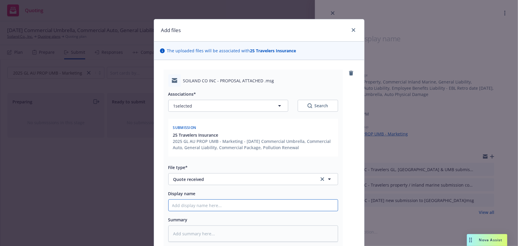
click at [185, 207] on input "Display name" at bounding box center [253, 204] width 169 height 11
type textarea "x"
type input "E"
type textarea "x"
type input "EM"
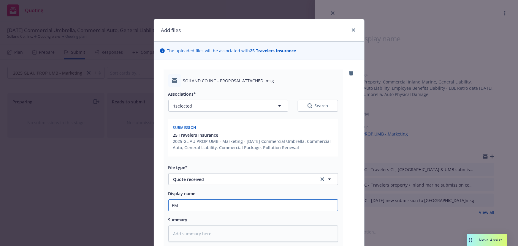
type textarea "x"
type input "EMF"
type textarea "x"
type input "EMFC"
type textarea "x"
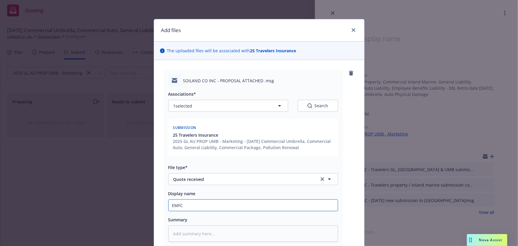
type input "EMFC"
type textarea "x"
type input "EMFC -"
type textarea "x"
type input "EMFC -"
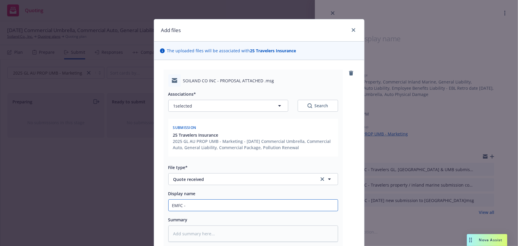
type textarea "x"
type input "EMFC - T"
type textarea "x"
type input "EMFC - Tr"
type textarea "x"
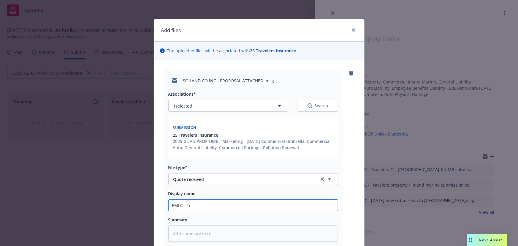
type input "EMFC - Tra"
type textarea "x"
type input "EMFC - Trav"
type textarea "x"
type input "EMFC - Trave"
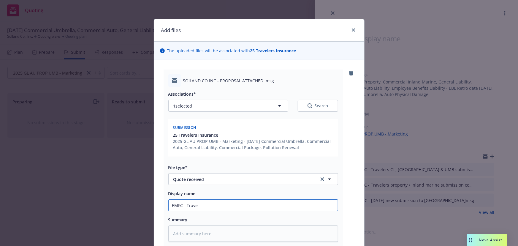
type textarea "x"
type input "EMFC - Travel"
type textarea "x"
type input "EMFC - Traveler"
type textarea "x"
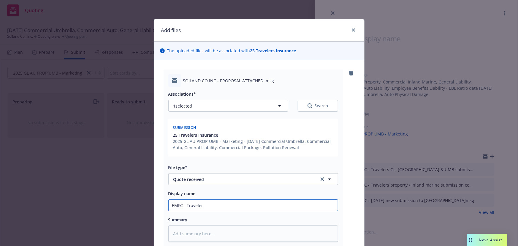
type input "EMFC - Travelers"
type textarea "x"
type input "EMFC - Travelers"
type textarea "x"
type input "EMFC - Travelers pr"
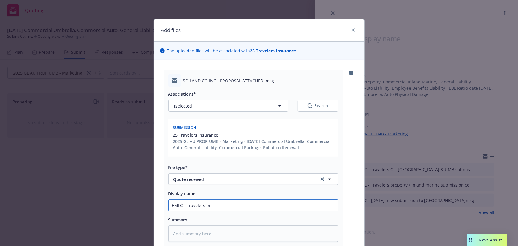
type textarea "x"
type input "EMFC - Travelers pro"
type textarea "x"
type input "EMFC - Travelers prov"
type textarea "x"
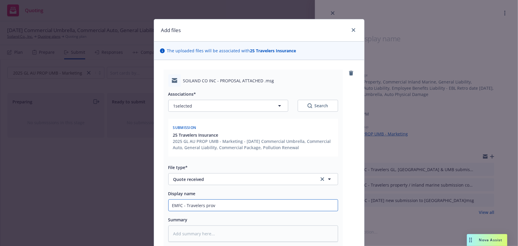
type input "EMFC - Travelers provi"
type textarea "x"
type input "EMFC - Travelers provid"
type textarea "x"
type input "EMFC - Travelers provide"
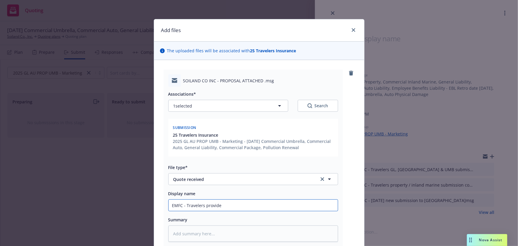
type textarea "x"
type input "EMFC - Travelers provides"
type textarea "x"
type input "EMFC - Travelers provides"
type textarea "x"
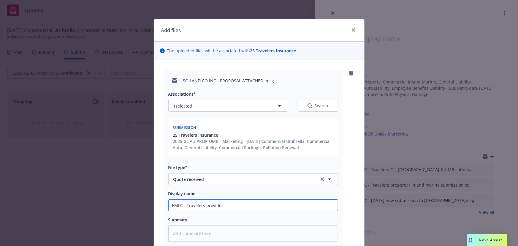
type input "EMFC - Travelers provides G"
type textarea "x"
type input "EMFC - Travelers provides GL"
type textarea "x"
type input "EMFC - Travelers provides GL,"
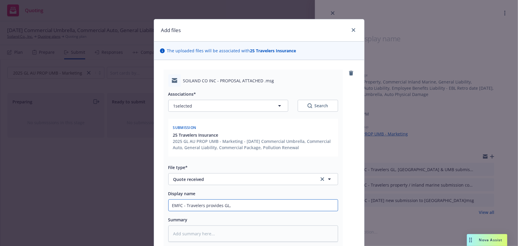
type textarea "x"
type input "EMFC - Travelers provides GL,"
type textarea "x"
type input "EMFC - Travelers provides GL, C"
type textarea "x"
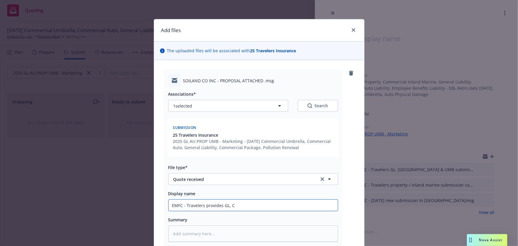
type input "EMFC - Travelers provides GL, [GEOGRAPHIC_DATA]"
type textarea "x"
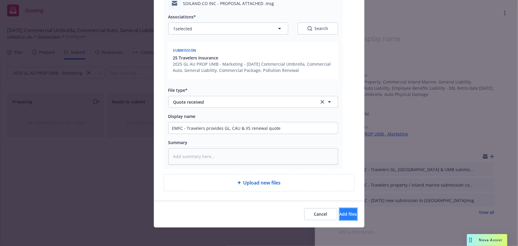
click at [339, 212] on button "Add files" at bounding box center [348, 214] width 18 height 12
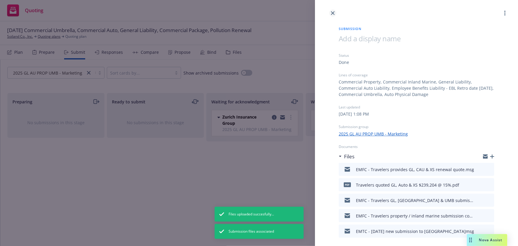
click at [334, 15] on link "close" at bounding box center [332, 12] width 7 height 7
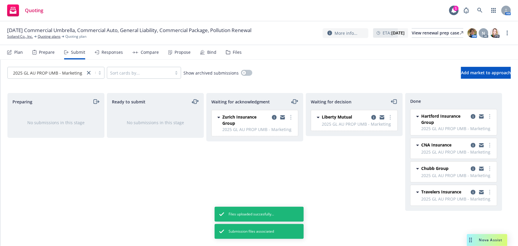
click at [114, 54] on div "Responses" at bounding box center [111, 52] width 21 height 5
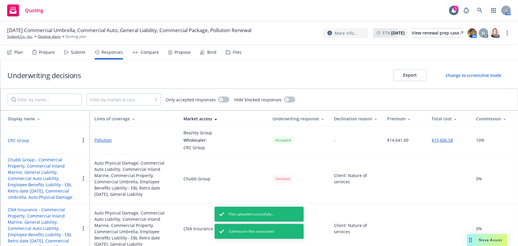
click at [105, 54] on div "Responses" at bounding box center [111, 52] width 21 height 5
click at [81, 55] on div "Submit" at bounding box center [78, 52] width 14 height 5
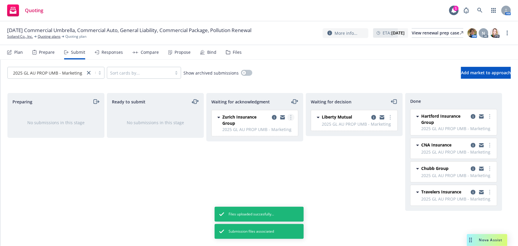
click at [290, 118] on link "more" at bounding box center [290, 117] width 7 height 7
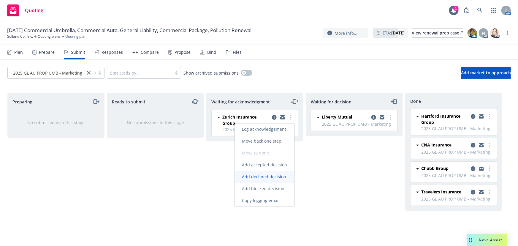
click at [274, 178] on span "Add declined decision" at bounding box center [264, 177] width 58 height 6
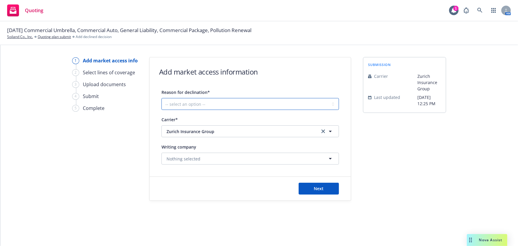
click at [204, 106] on select "-- select an option -- Cannot compete with other markets Carrier non-renewed Ca…" at bounding box center [249, 104] width 177 height 12
click at [161, 98] on select "-- select an option -- Cannot compete with other markets Carrier non-renewed Ca…" at bounding box center [249, 104] width 177 height 12
click at [321, 191] on button "Next" at bounding box center [319, 188] width 40 height 12
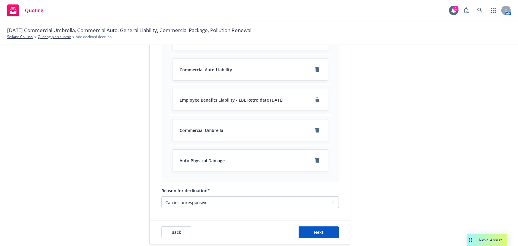
scroll to position [162, 0]
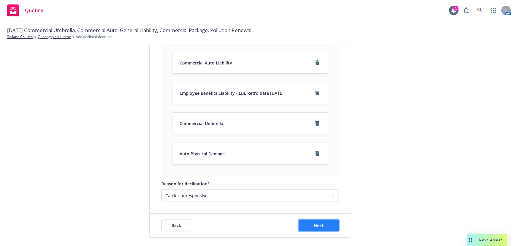
click at [314, 226] on span "Next" at bounding box center [319, 225] width 10 height 6
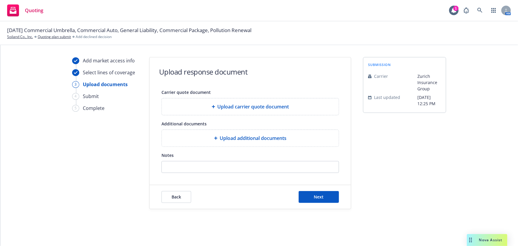
scroll to position [0, 0]
click at [316, 195] on span "Next" at bounding box center [319, 197] width 10 height 6
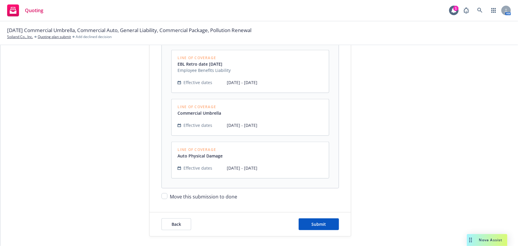
scroll to position [298, 0]
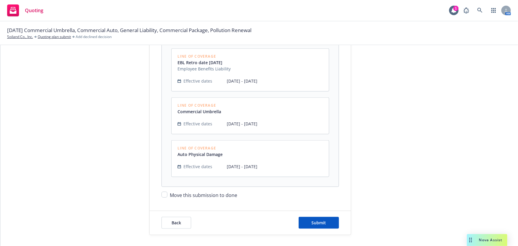
click at [224, 193] on span "Move this submission to done" at bounding box center [203, 195] width 67 height 7
click at [167, 193] on input "Move this submission to done" at bounding box center [164, 194] width 6 height 6
click at [319, 223] on span "Submit" at bounding box center [319, 223] width 15 height 6
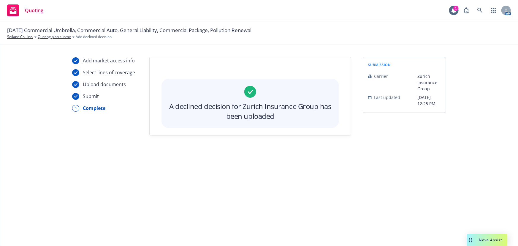
scroll to position [0, 0]
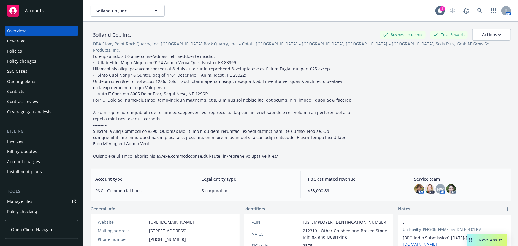
click at [42, 10] on span "Accounts" at bounding box center [34, 10] width 19 height 5
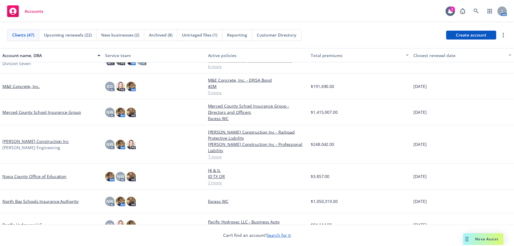
scroll to position [566, 0]
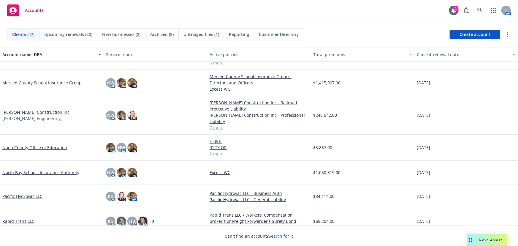
click at [27, 147] on link "Napa County Office of Education" at bounding box center [34, 147] width 65 height 6
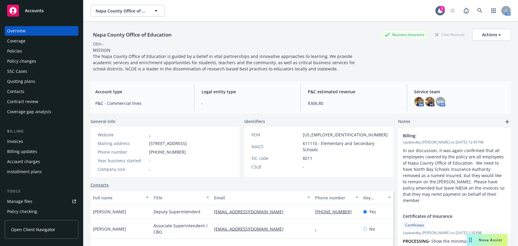
click at [22, 63] on div "Policy changes" at bounding box center [21, 60] width 29 height 9
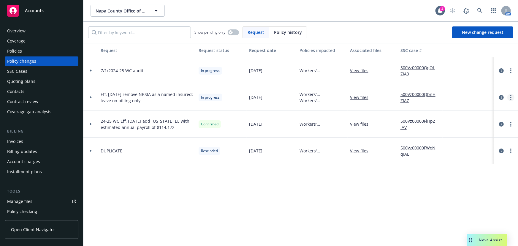
click at [510, 97] on circle "more" at bounding box center [510, 97] width 1 height 1
click at [446, 144] on link "Resume workflow" at bounding box center [463, 145] width 102 height 12
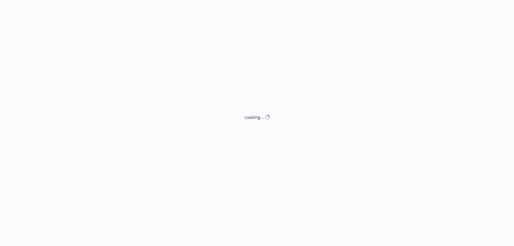
select select "ACCEPTED"
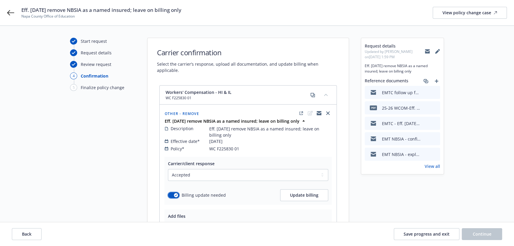
click at [172, 192] on button "button" at bounding box center [173, 195] width 11 height 6
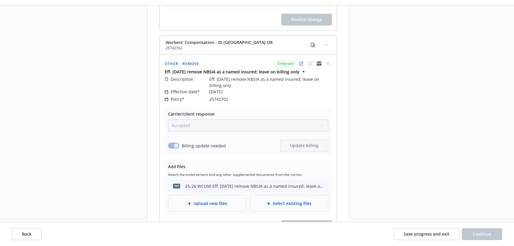
scroll to position [243, 0]
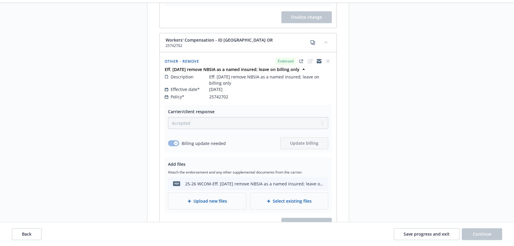
click at [196, 198] on span "Upload new files" at bounding box center [210, 201] width 34 height 6
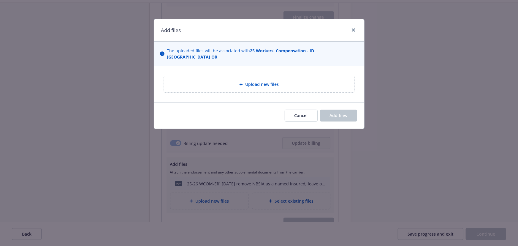
click at [253, 81] on span "Upload new files" at bounding box center [262, 84] width 34 height 6
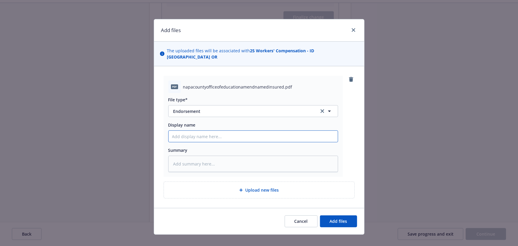
click at [194, 131] on input "Display name" at bounding box center [253, 136] width 169 height 11
type textarea "x"
type input "E"
type textarea "x"
type input "En"
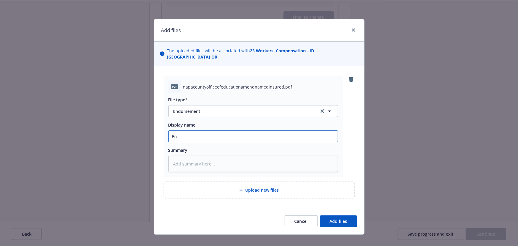
type textarea "x"
type input "End"
type textarea "x"
type input "End'"
type textarea "x"
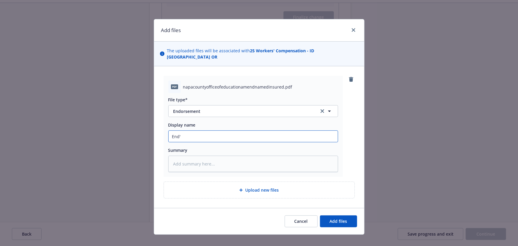
type input "End't"
type textarea "x"
type input "End't"
type textarea "x"
type input "End't a"
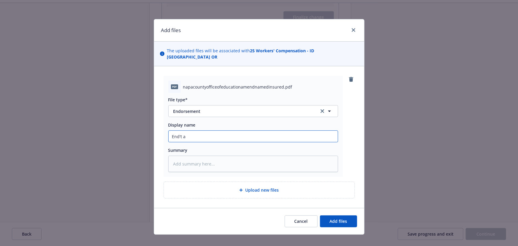
type textarea "x"
type input "End't am"
type textarea "x"
type input "End't ame"
type textarea "x"
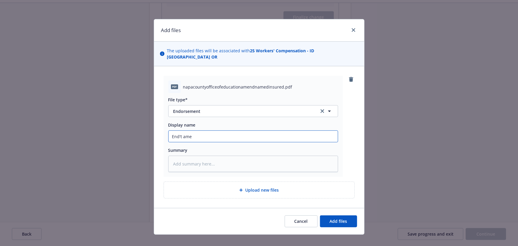
type input "End't amen"
type textarea "x"
type input "End't amend"
type textarea "x"
type input "End't amendi"
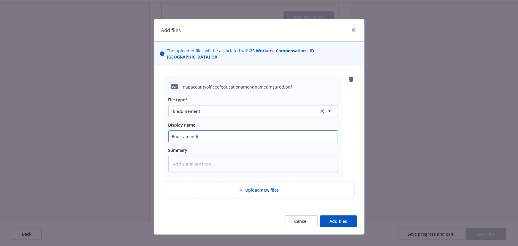
type textarea "x"
type input "End't amendin"
type textarea "x"
type input "End't amending"
type textarea "x"
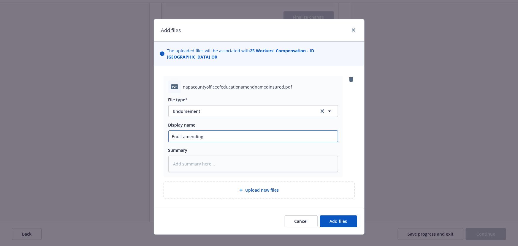
type input "End't amendin"
type textarea "x"
type input "End't amendi"
type textarea "x"
type input "End't amend"
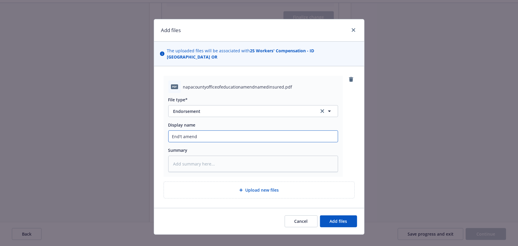
type textarea "x"
type input "End't amen"
type textarea "x"
type input "End't ame"
type textarea "x"
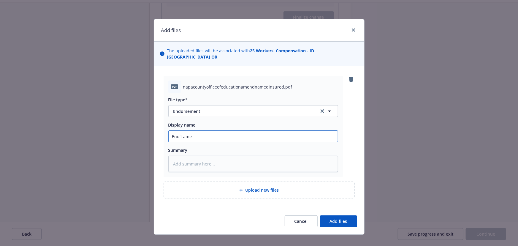
type input "End't am"
type textarea "x"
type input "End't a"
type textarea "x"
type input "End't"
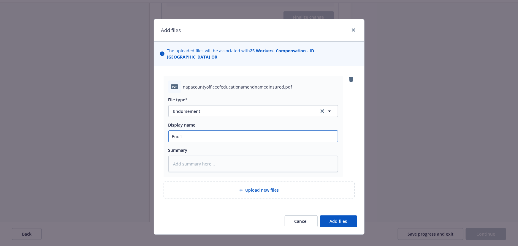
type textarea "x"
type input "End't"
type textarea "x"
type input "End't"
type textarea "x"
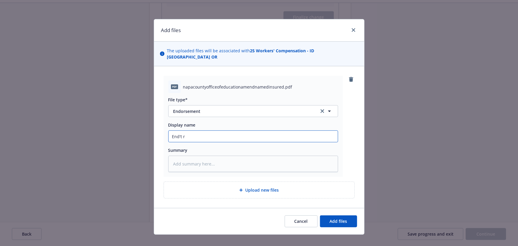
type input "End't re"
type textarea "x"
type input "End't rem"
type textarea "x"
type input "End't remo"
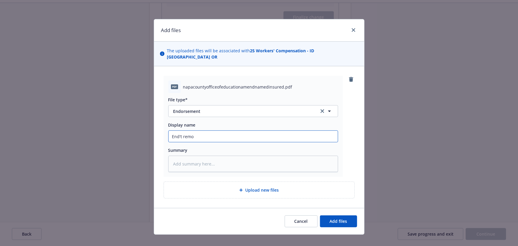
type textarea "x"
type input "End't remov"
type textarea "x"
type input "End't removi"
type textarea "x"
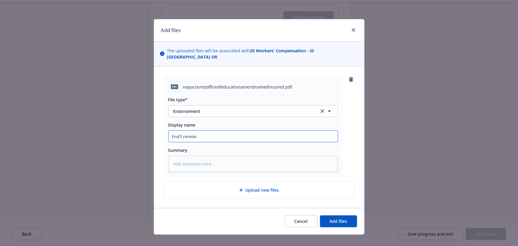
type input "End't removin"
type textarea "x"
type input "End't removing"
type textarea "x"
type input "End't removing"
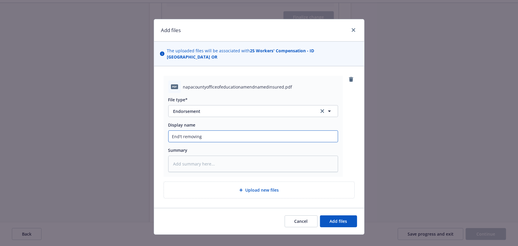
type textarea "x"
type input "End't removing N"
type textarea "x"
type input "End't removing Nb"
type textarea "x"
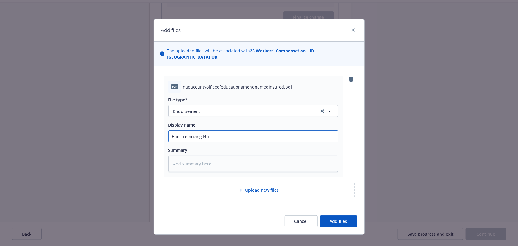
type input "End't removing NbS"
type textarea "x"
type input "End't removing Nb"
type textarea "x"
type input "End't removing N"
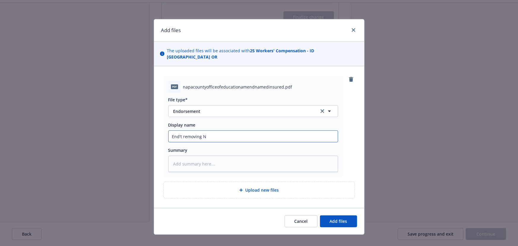
type textarea "x"
type input "End't removing NB"
type textarea "x"
type input "End't removing NBS"
type textarea "x"
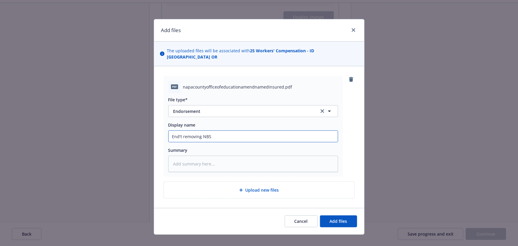
type input "End't removing NBSI"
type textarea "x"
type input "End't removing NBSIA"
type textarea "x"
type input "End't removing NBSIA"
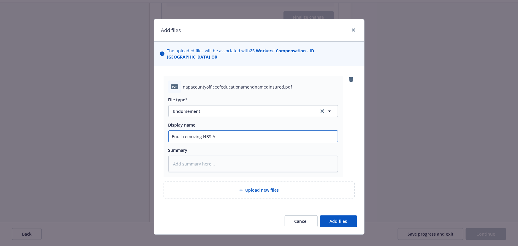
type textarea "x"
type input "End't removing NBSIA a"
type textarea "x"
type input "End't removing NBSIA as"
type textarea "x"
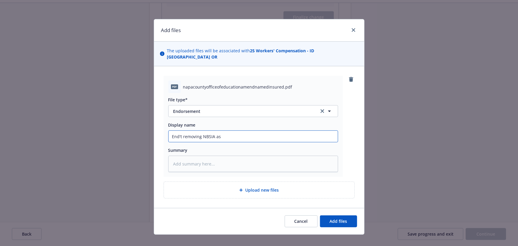
type input "End't removing NBSIA as"
type textarea "x"
type input "End't removing NBSIA as a"
type textarea "x"
type input "End't removing NBSIA as a"
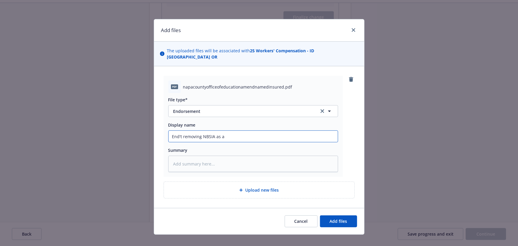
type textarea "x"
type input "End't removing NBSIA as a n"
type textarea "x"
type input "End't removing NBSIA as a na"
type textarea "x"
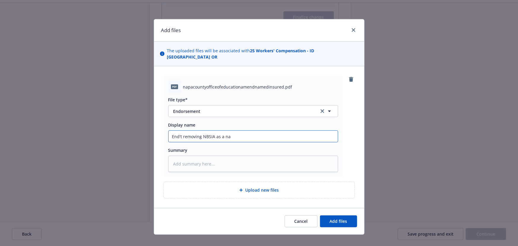
type input "End't removing NBSIA as a nam"
type textarea "x"
type input "End't removing NBSIA as a name"
type textarea "x"
type input "End't removing NBSIA as a named"
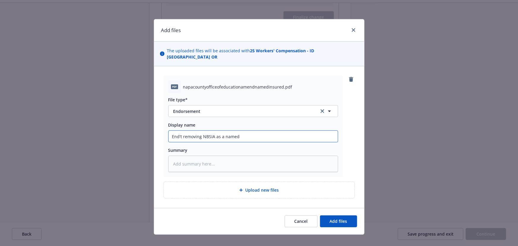
type textarea "x"
type input "End't removing NBSIA as a named"
type textarea "x"
type input "End't removing NBSIA as a named i"
type textarea "x"
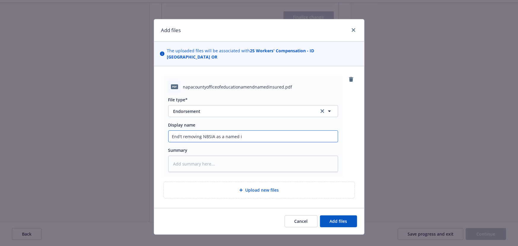
type input "End't removing NBSIA as a named in"
type textarea "x"
type input "End't removing NBSIA as a named ins"
type textarea "x"
type input "End't removing NBSIA as a named insu"
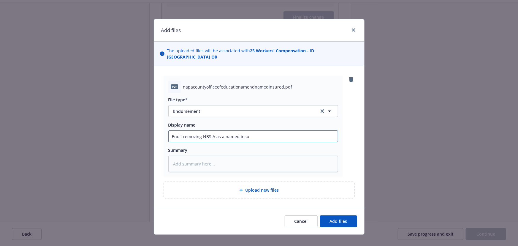
type textarea "x"
type input "End't removing NBSIA as a named insur"
type textarea "x"
type input "End't removing NBSIA as a named insure"
type textarea "x"
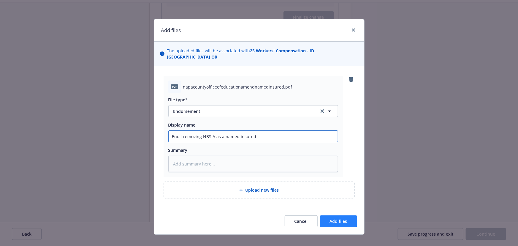
type input "End't removing NBSIA as a named insured"
click at [330, 218] on button "Add files" at bounding box center [338, 221] width 37 height 12
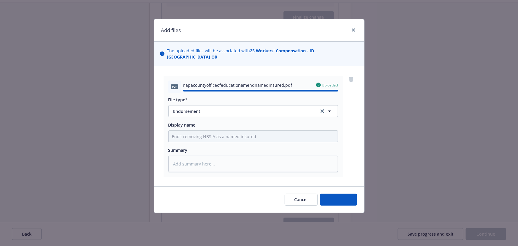
type textarea "x"
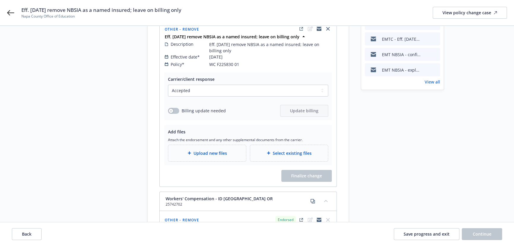
scroll to position [75, 0]
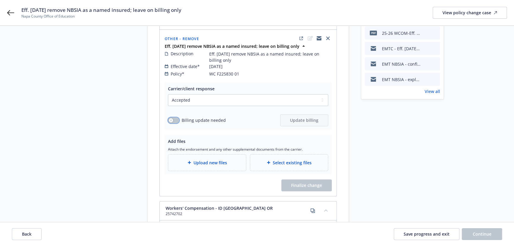
click at [176, 117] on button "button" at bounding box center [173, 120] width 11 height 6
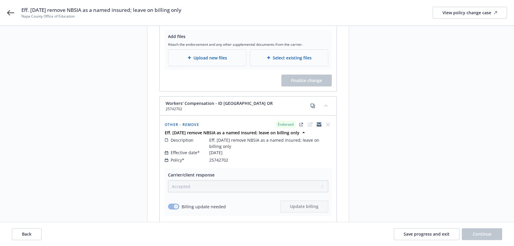
scroll to position [183, 0]
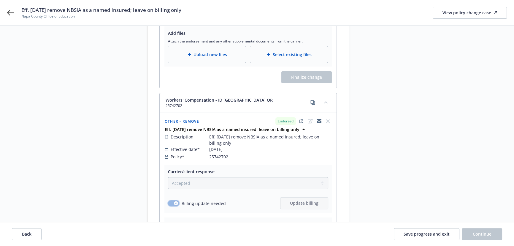
click at [173, 200] on button "button" at bounding box center [173, 203] width 11 height 6
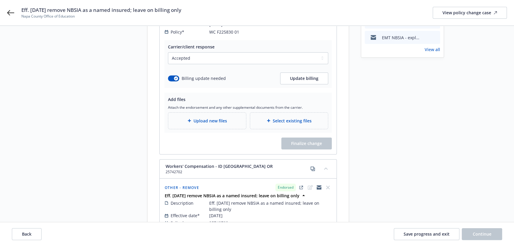
scroll to position [102, 0]
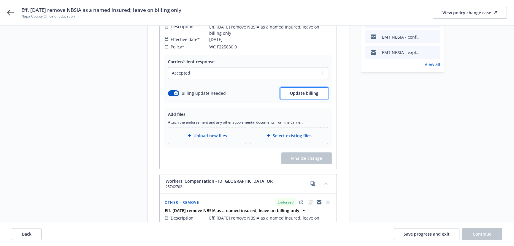
click at [306, 91] on button "Update billing" at bounding box center [304, 93] width 48 height 12
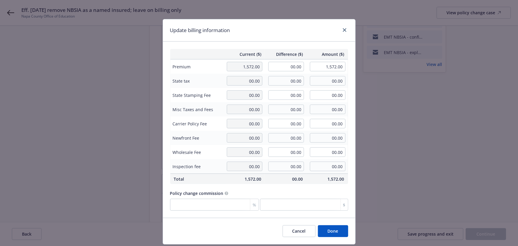
click at [332, 236] on button "Done" at bounding box center [333, 231] width 30 height 12
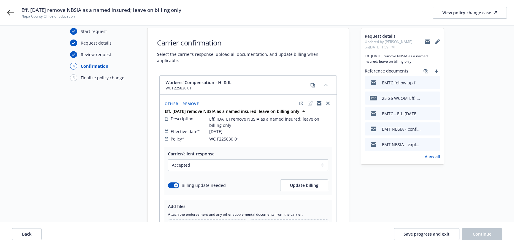
scroll to position [0, 0]
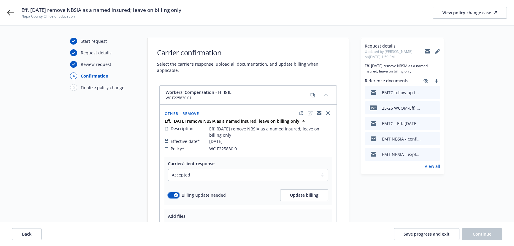
click at [171, 192] on button "button" at bounding box center [173, 195] width 11 height 6
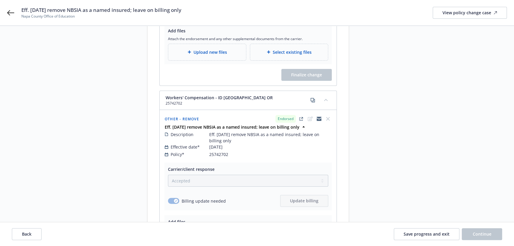
scroll to position [189, 0]
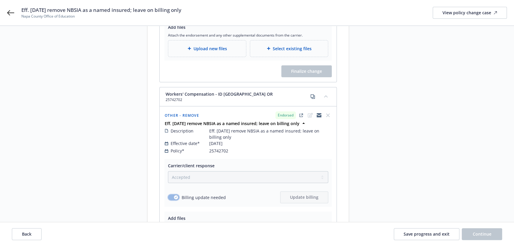
click at [172, 194] on button "button" at bounding box center [173, 197] width 11 height 6
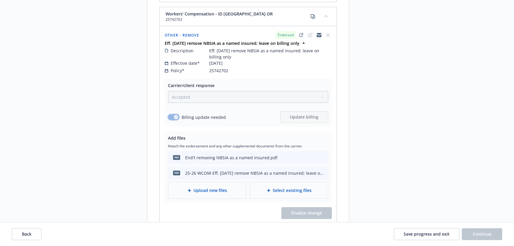
scroll to position [291, 0]
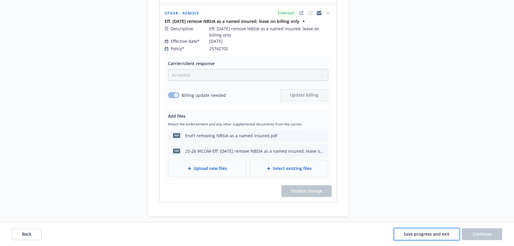
click at [423, 234] on span "Save progress and exit" at bounding box center [427, 234] width 46 height 6
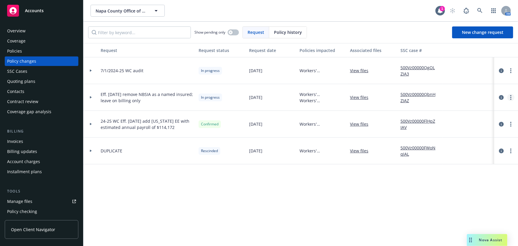
click at [510, 99] on circle "more" at bounding box center [510, 99] width 1 height 1
click at [443, 145] on link "Resume workflow" at bounding box center [463, 145] width 102 height 12
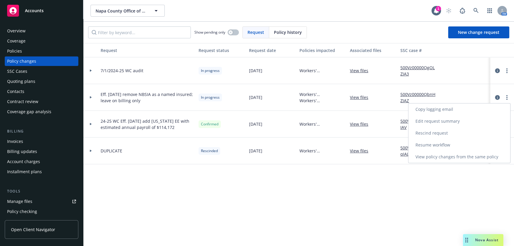
select select "ACCEPTED"
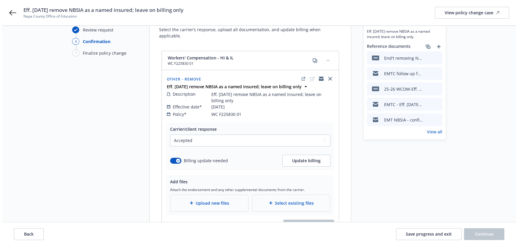
scroll to position [33, 0]
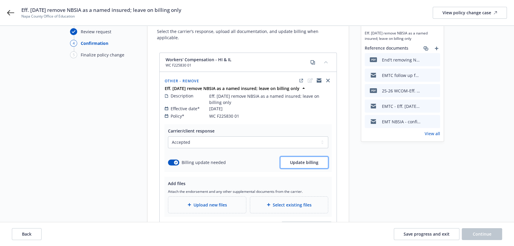
click at [304, 159] on span "Update billing" at bounding box center [304, 162] width 28 height 6
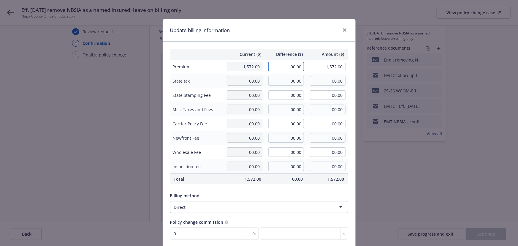
click at [293, 66] on input "00.00" at bounding box center [286, 66] width 36 height 9
type input "00.00"
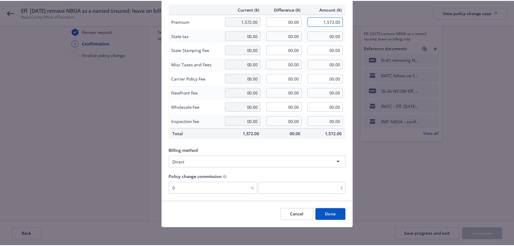
scroll to position [46, 0]
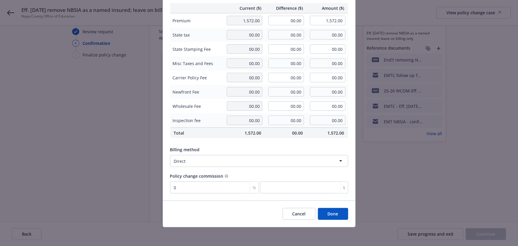
click at [332, 219] on button "Done" at bounding box center [333, 214] width 30 height 12
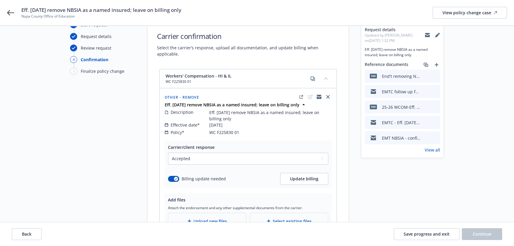
scroll to position [0, 0]
